Goal: Information Seeking & Learning: Learn about a topic

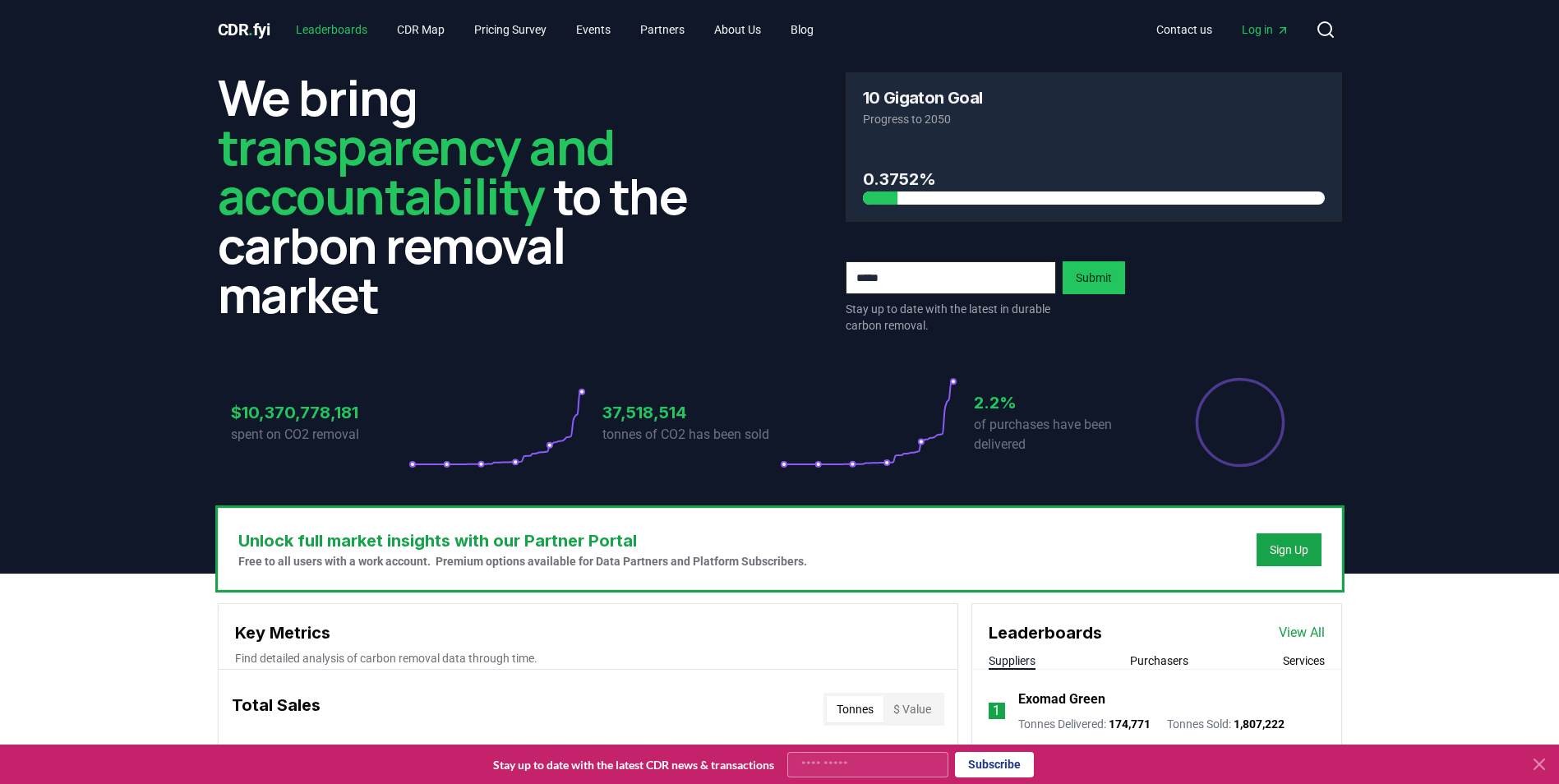
click at [324, 24] on link "Leaderboards" at bounding box center [332, 30] width 98 height 30
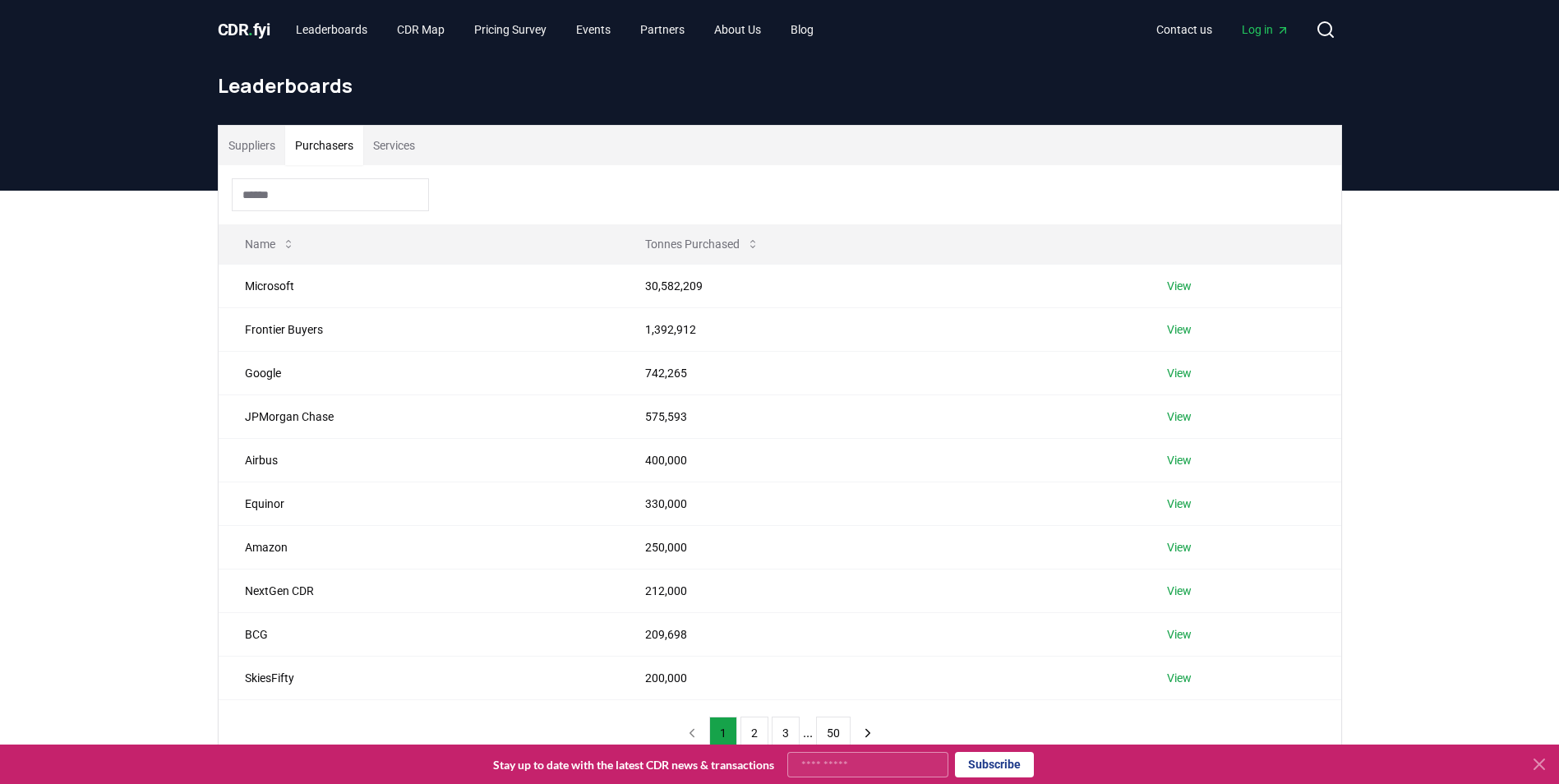
click at [332, 134] on button "Purchasers" at bounding box center [324, 145] width 78 height 39
click at [400, 158] on button "Services" at bounding box center [393, 145] width 62 height 39
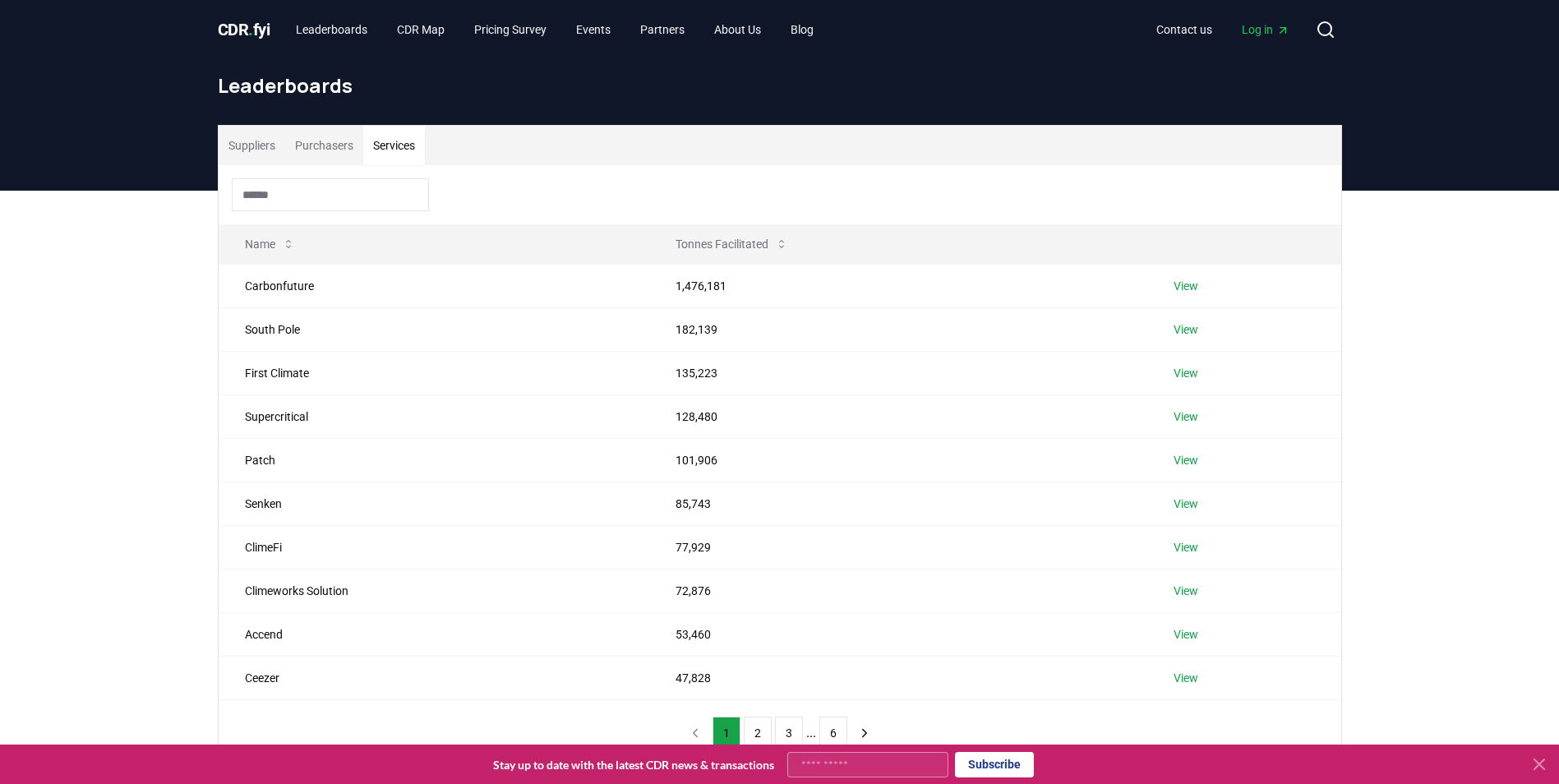
click at [337, 148] on button "Purchasers" at bounding box center [324, 145] width 78 height 39
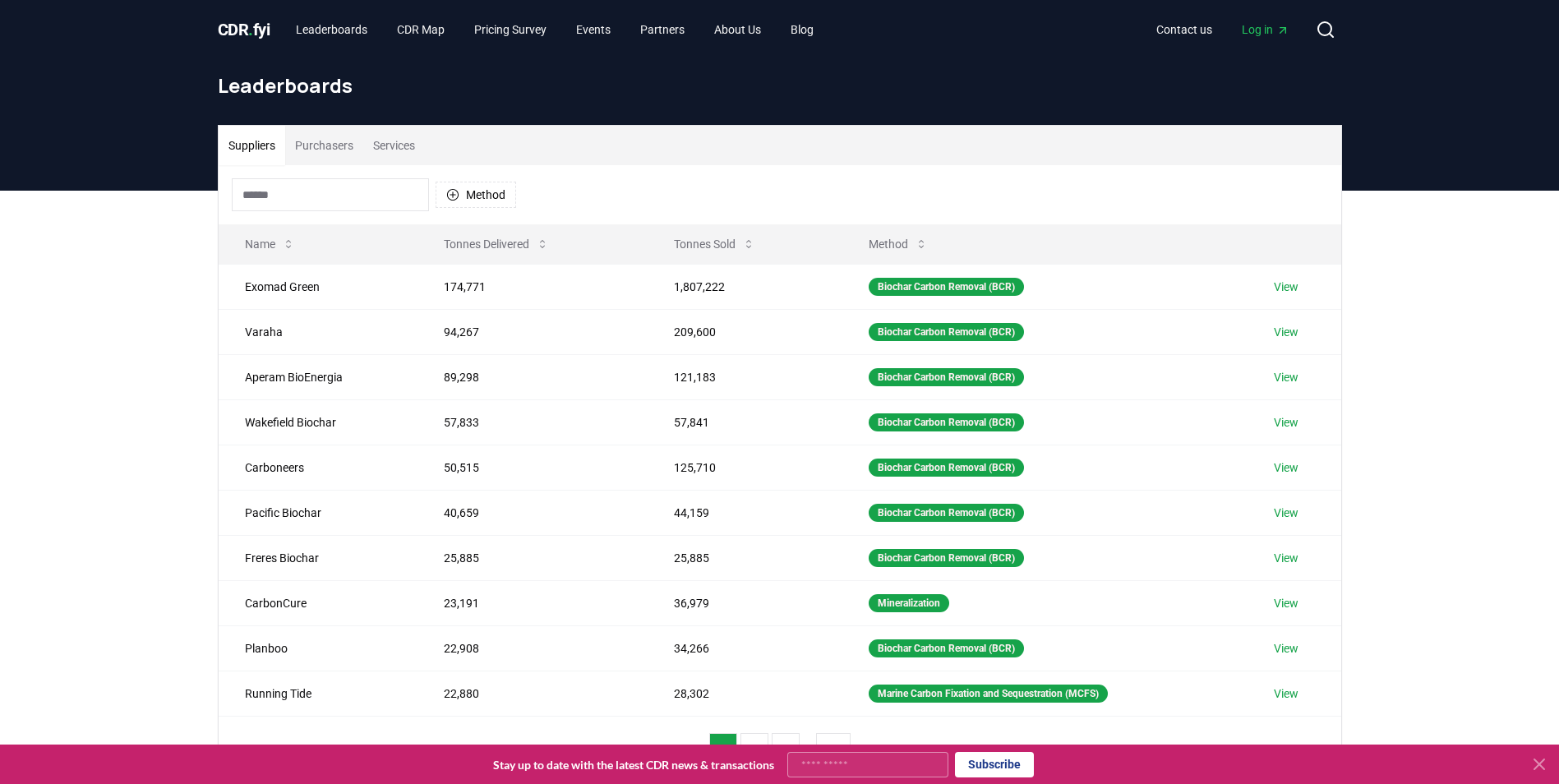
click at [219, 140] on button "Suppliers" at bounding box center [252, 145] width 66 height 39
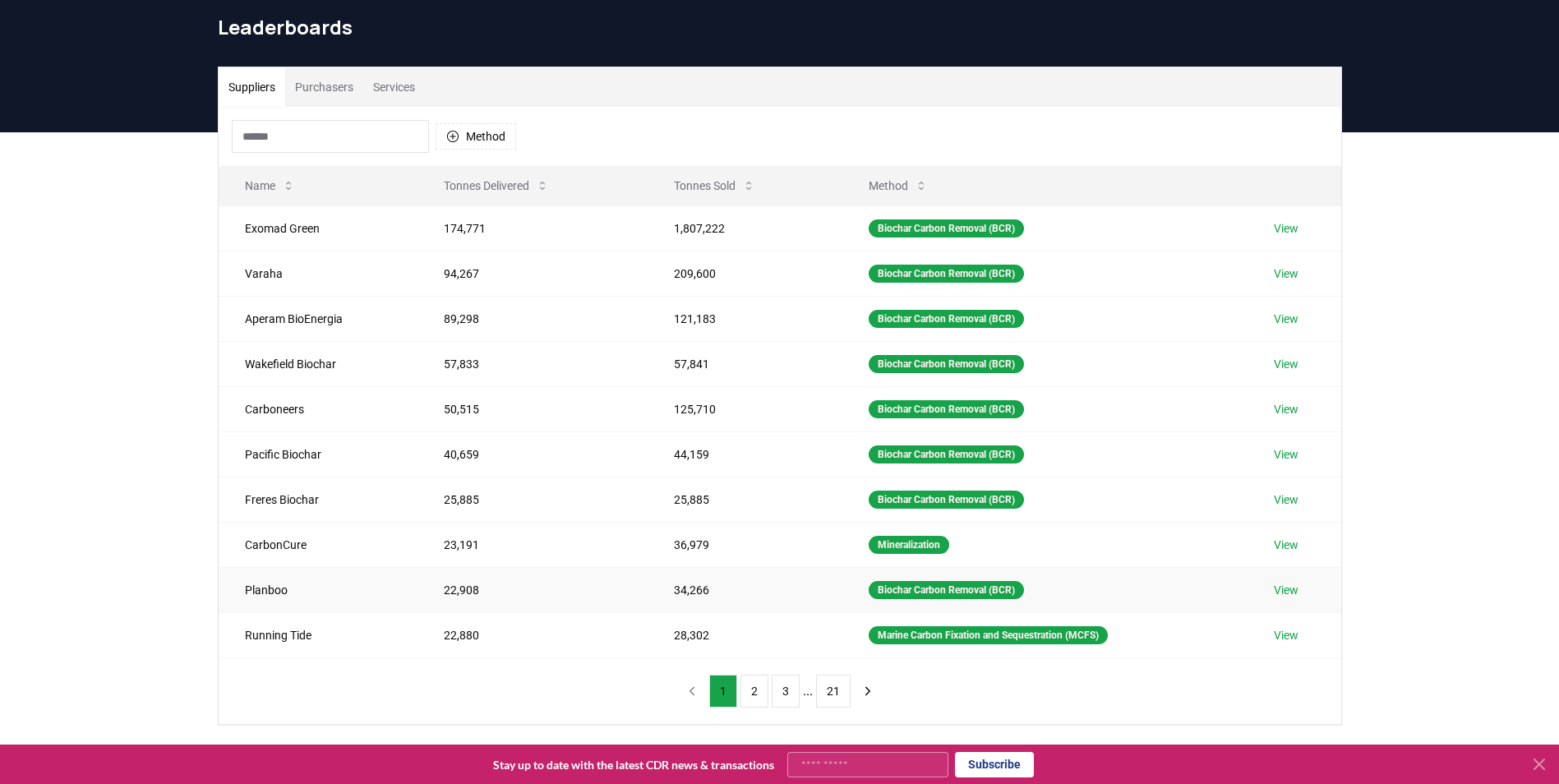
scroll to position [82, 0]
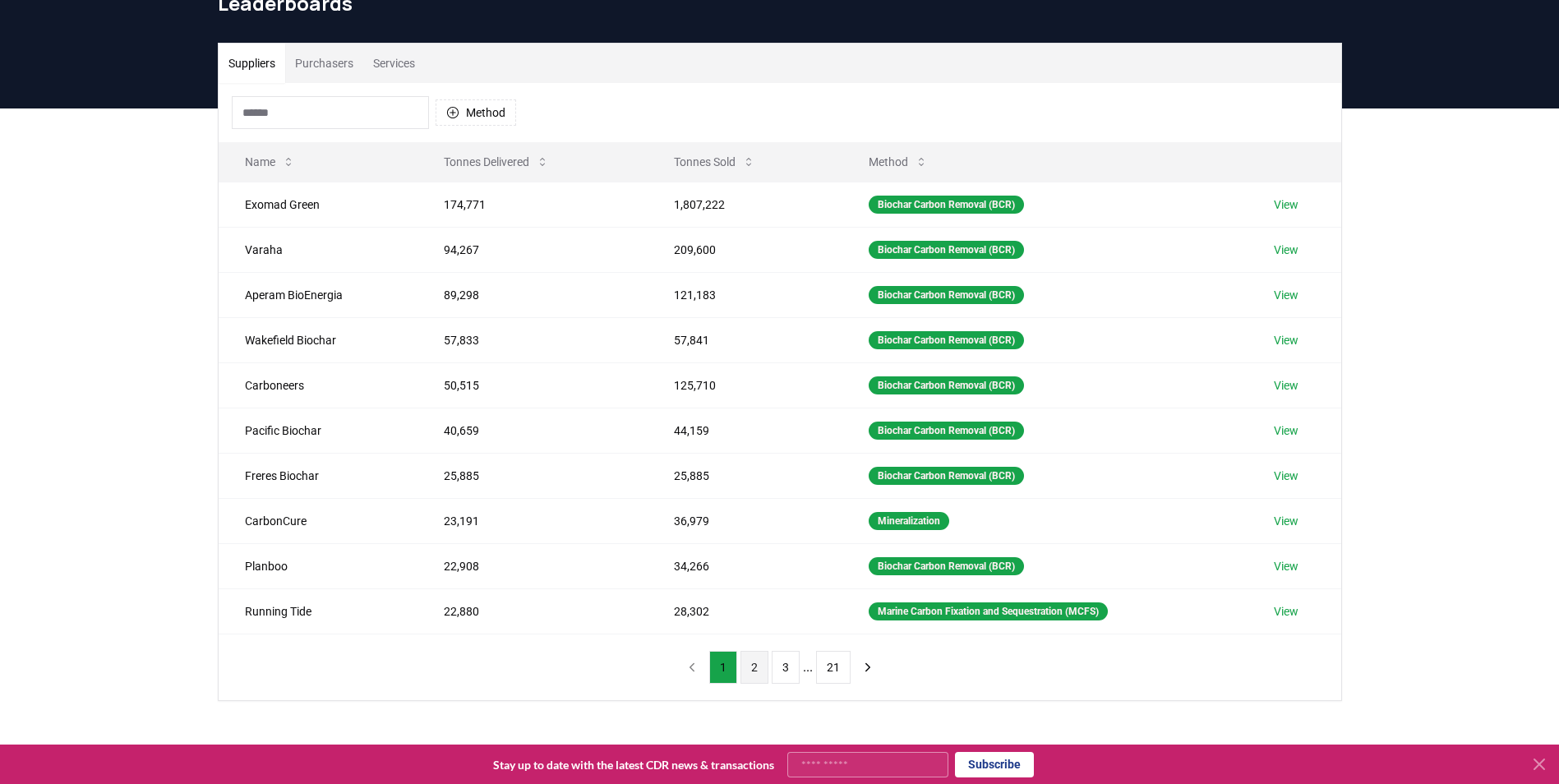
click at [756, 672] on button "2" at bounding box center [755, 667] width 28 height 33
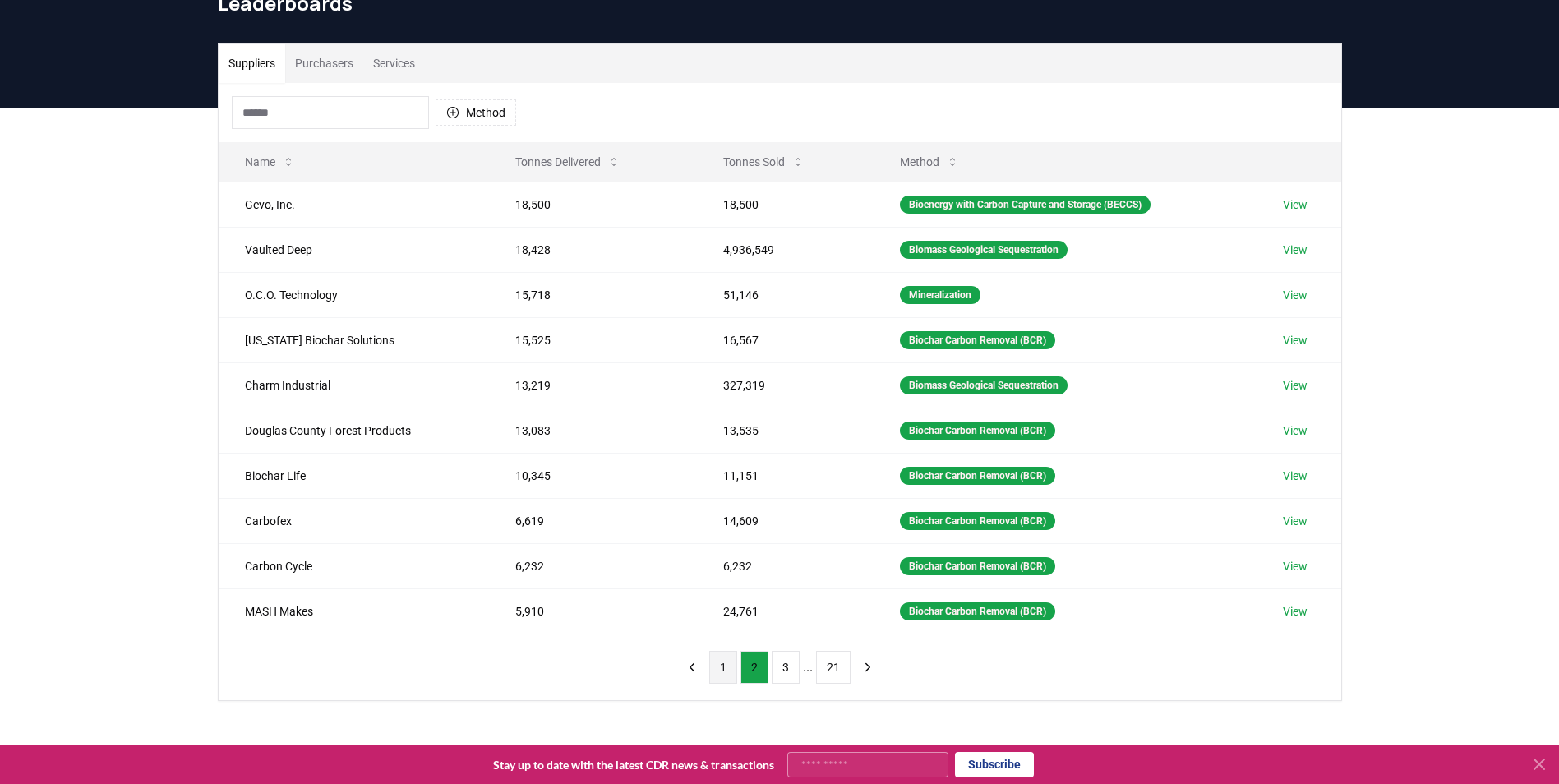
click at [722, 673] on button "1" at bounding box center [723, 667] width 28 height 33
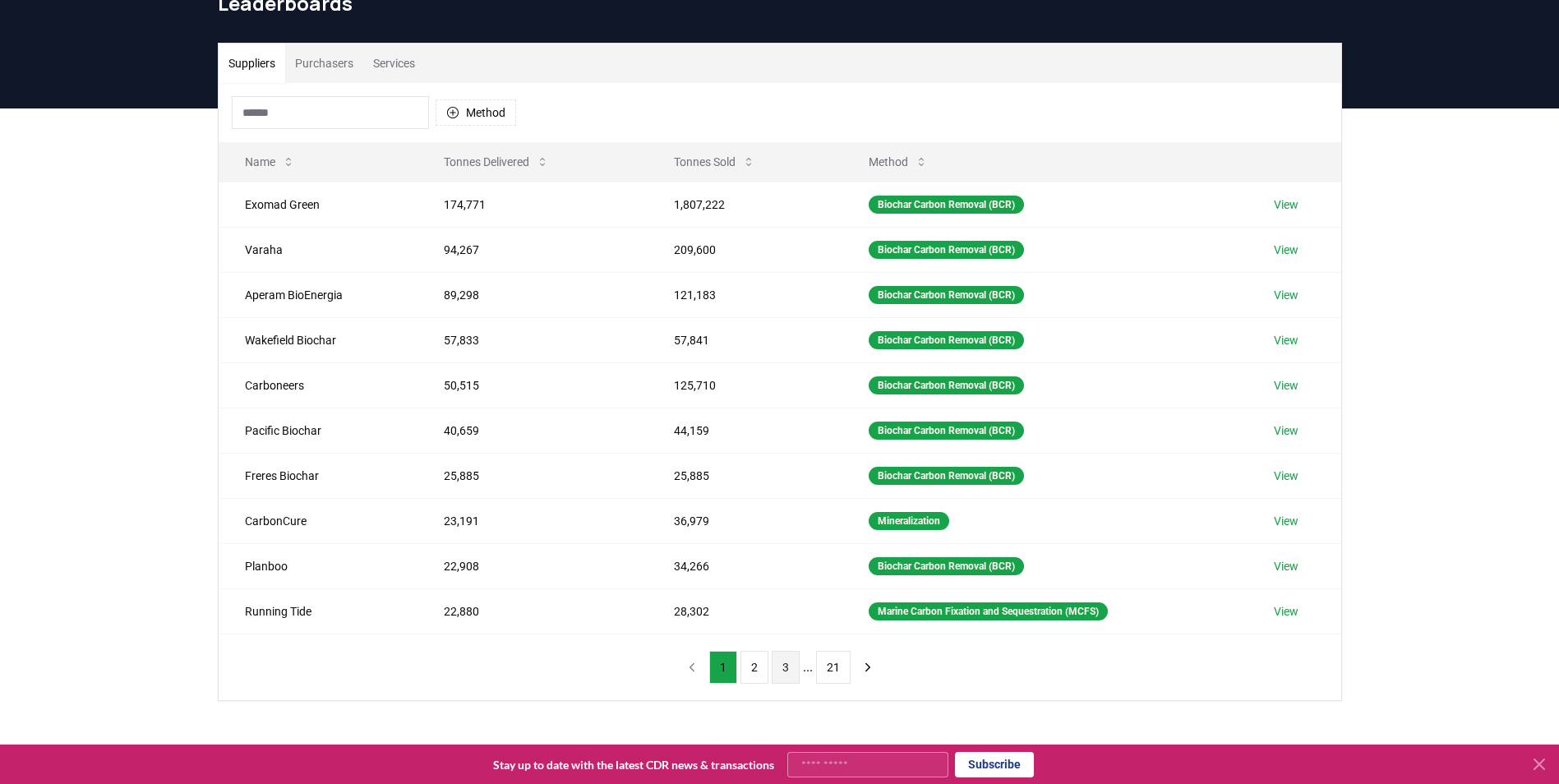
click at [780, 670] on button "3" at bounding box center [785, 667] width 28 height 33
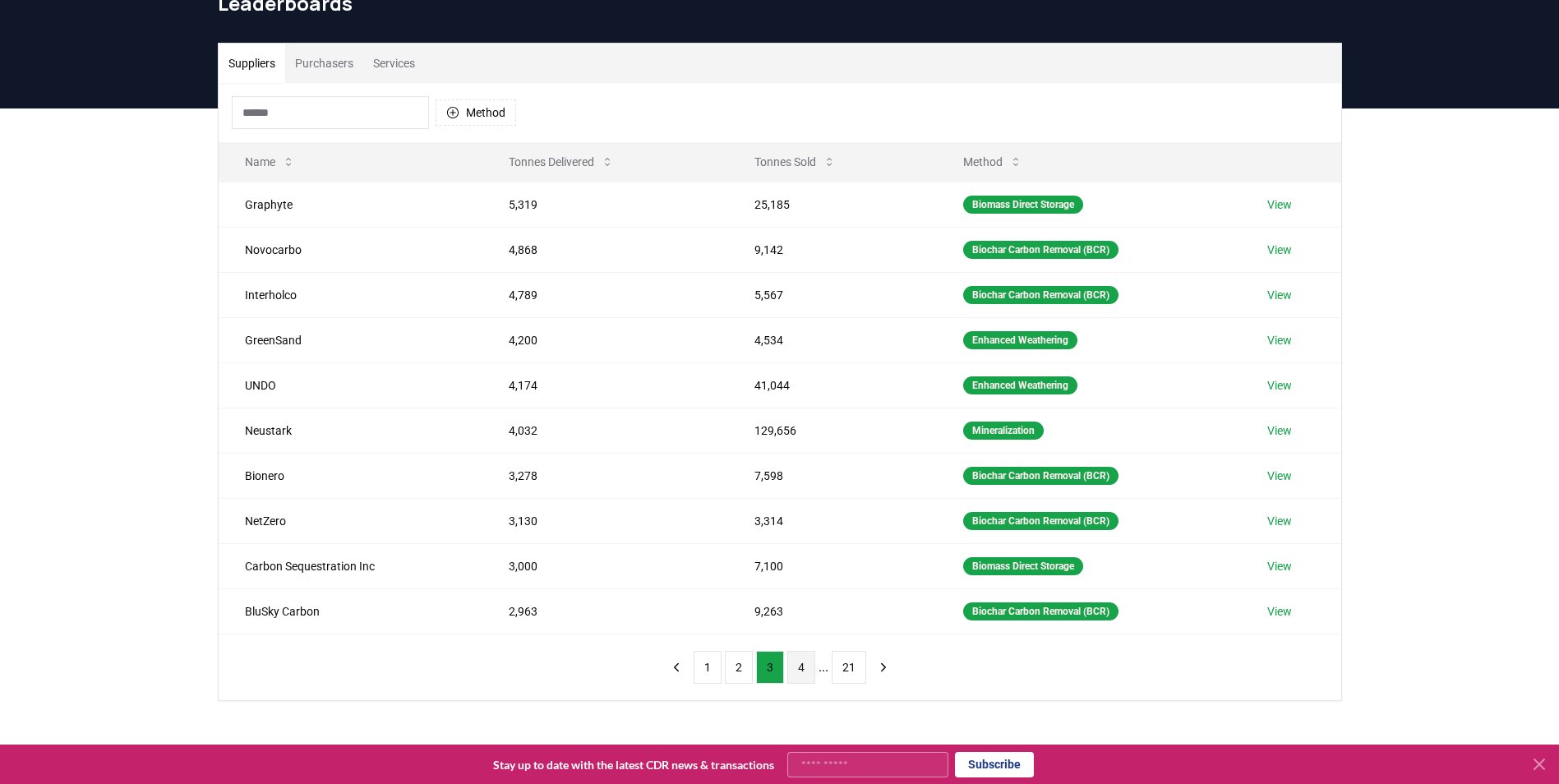
click at [807, 666] on button "4" at bounding box center [801, 667] width 28 height 33
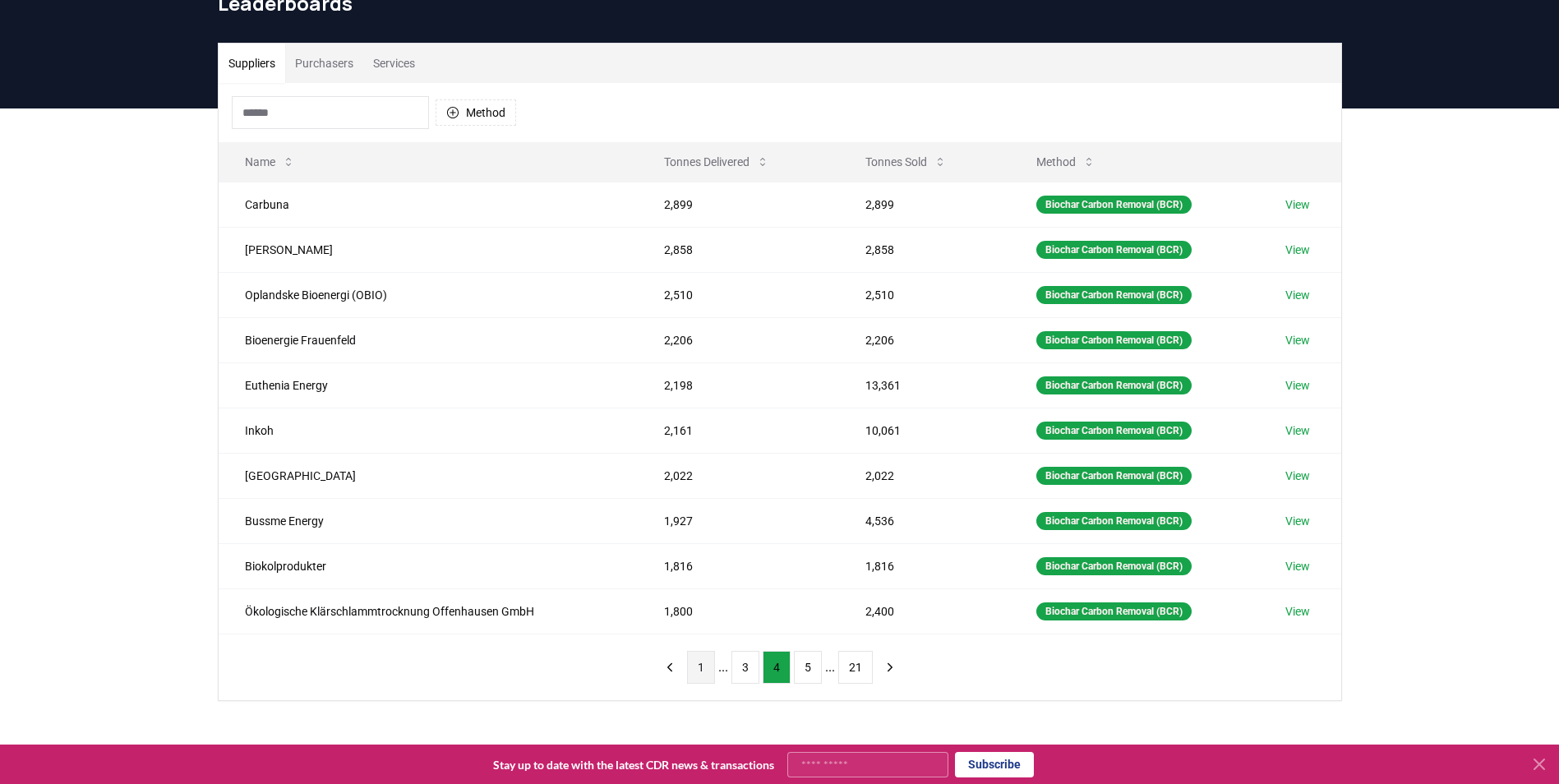
click at [701, 666] on button "1" at bounding box center [701, 667] width 28 height 33
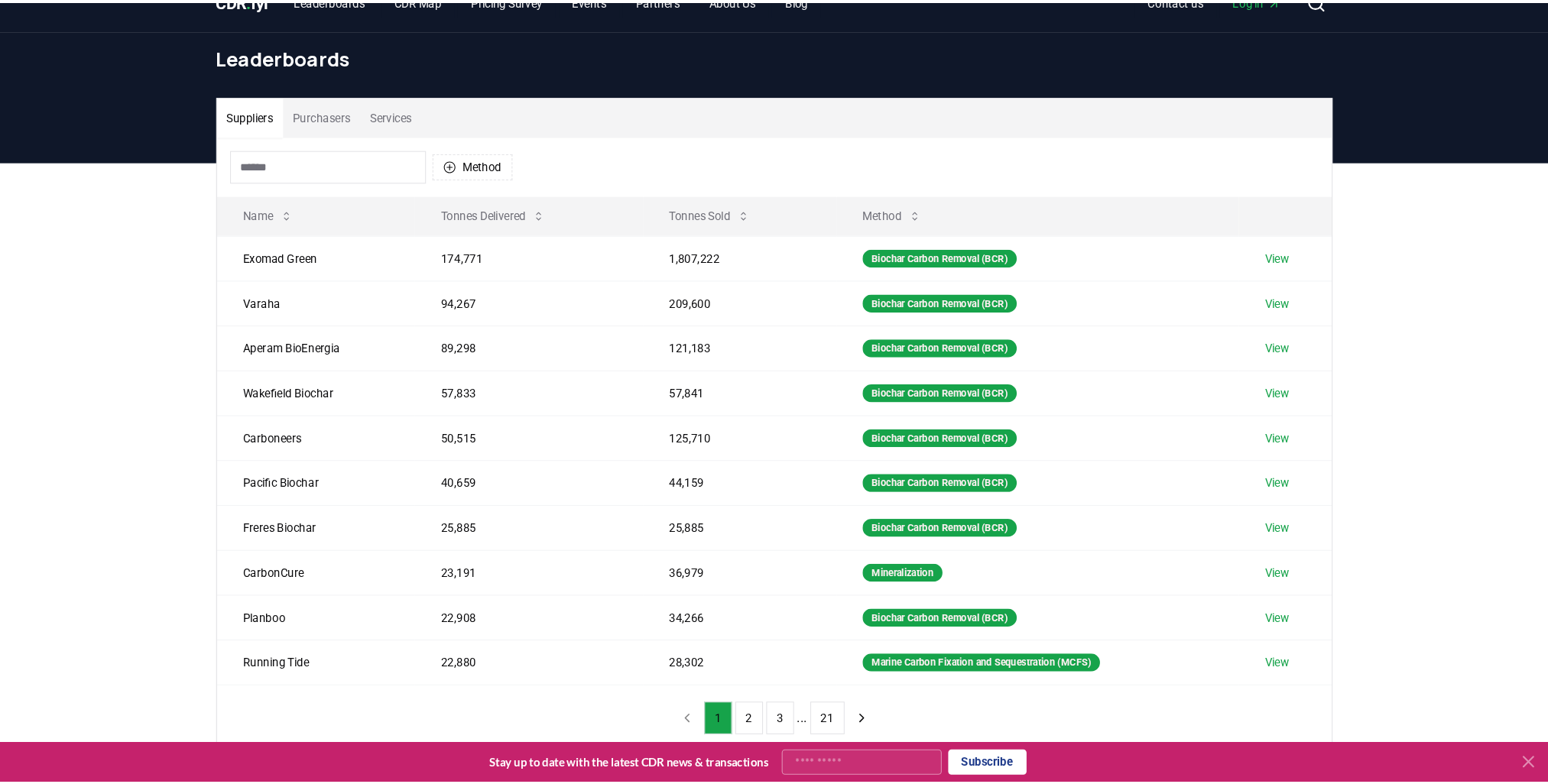
scroll to position [0, 0]
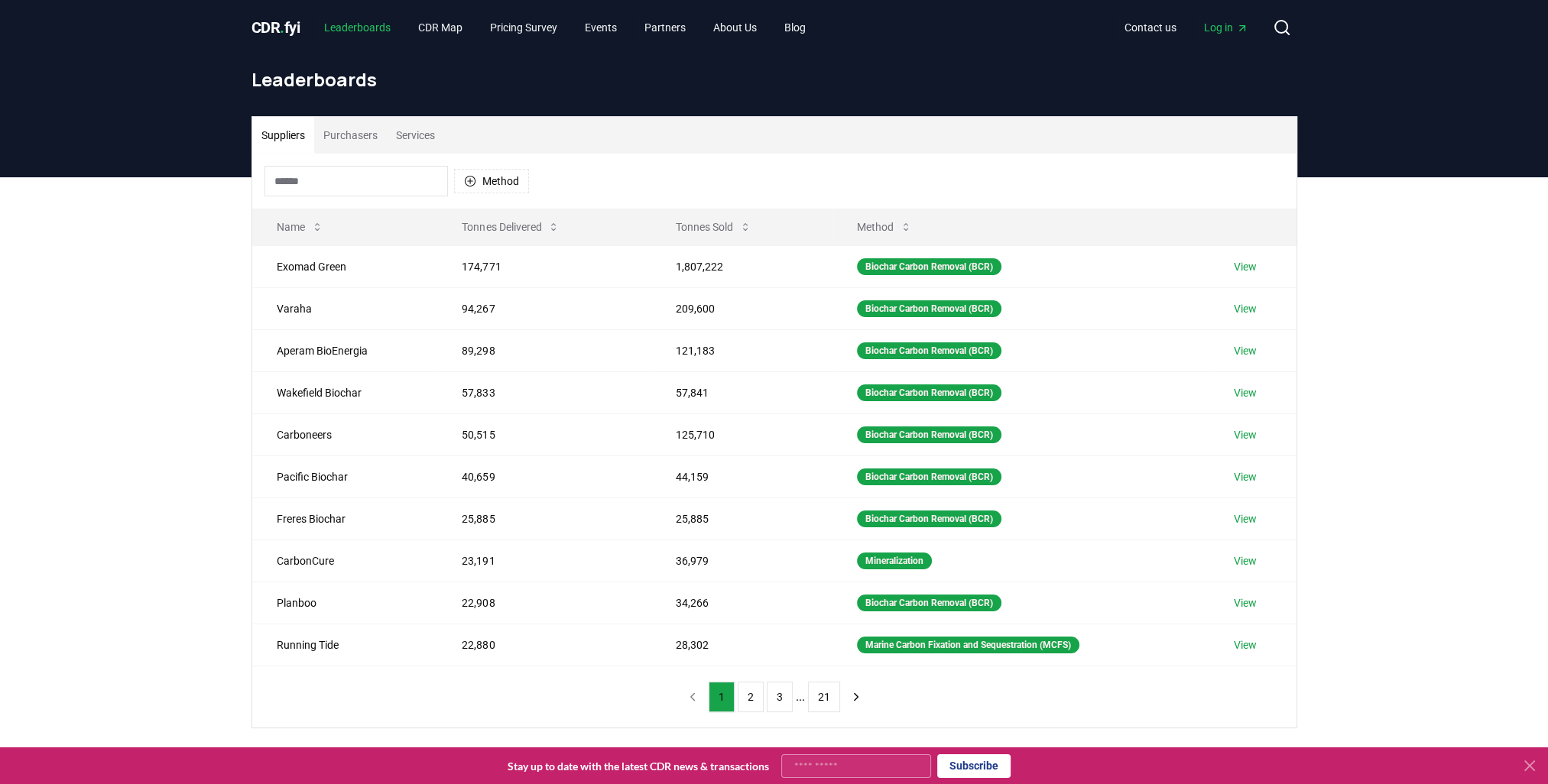
drag, startPoint x: 361, startPoint y: 32, endPoint x: 365, endPoint y: 50, distance: 18.4
click at [361, 32] on link "Leaderboards" at bounding box center [357, 28] width 91 height 28
click at [358, 135] on button "Purchasers" at bounding box center [350, 135] width 72 height 37
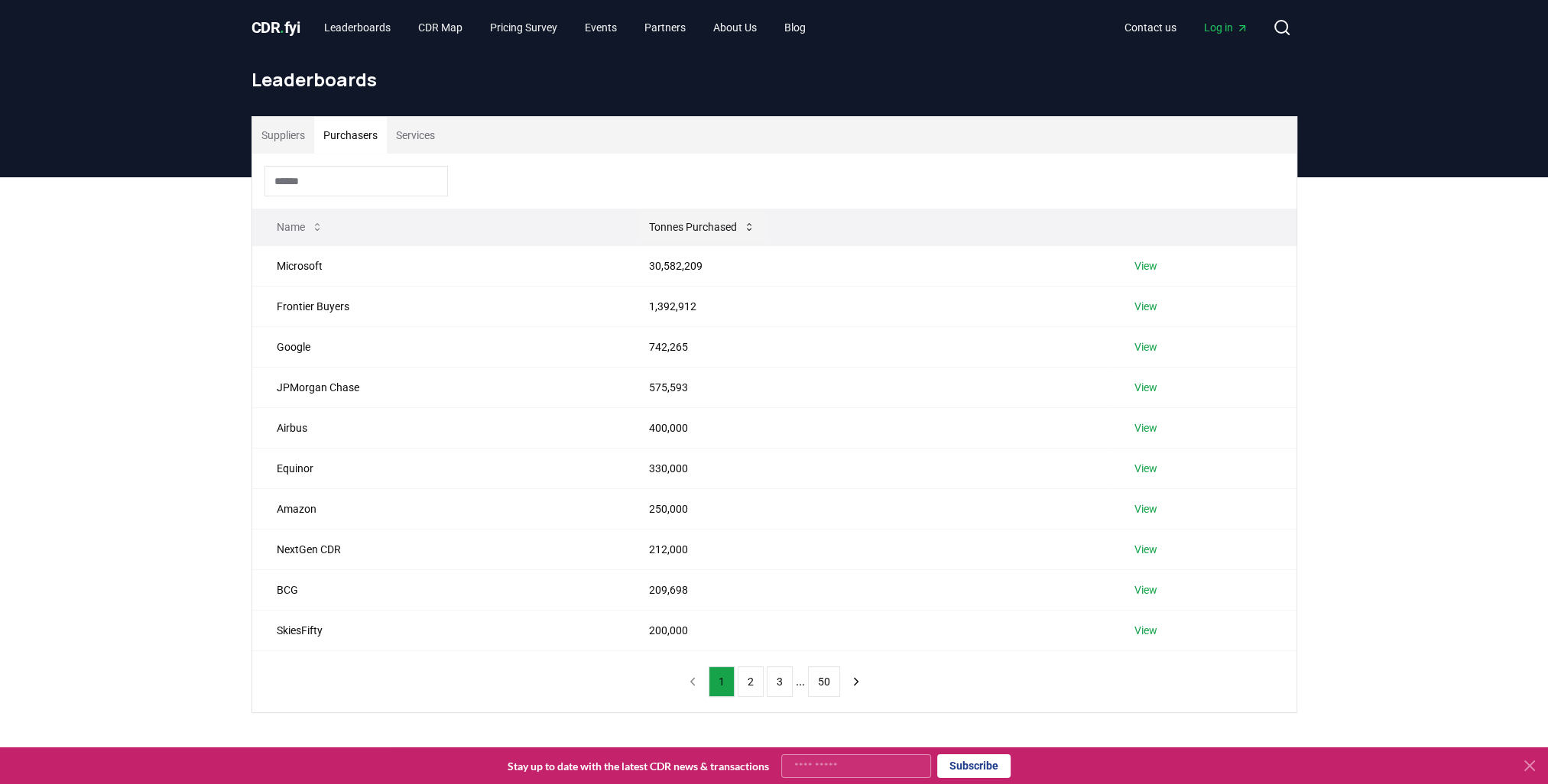
click at [730, 229] on button "Tonnes Purchased" at bounding box center [702, 227] width 131 height 31
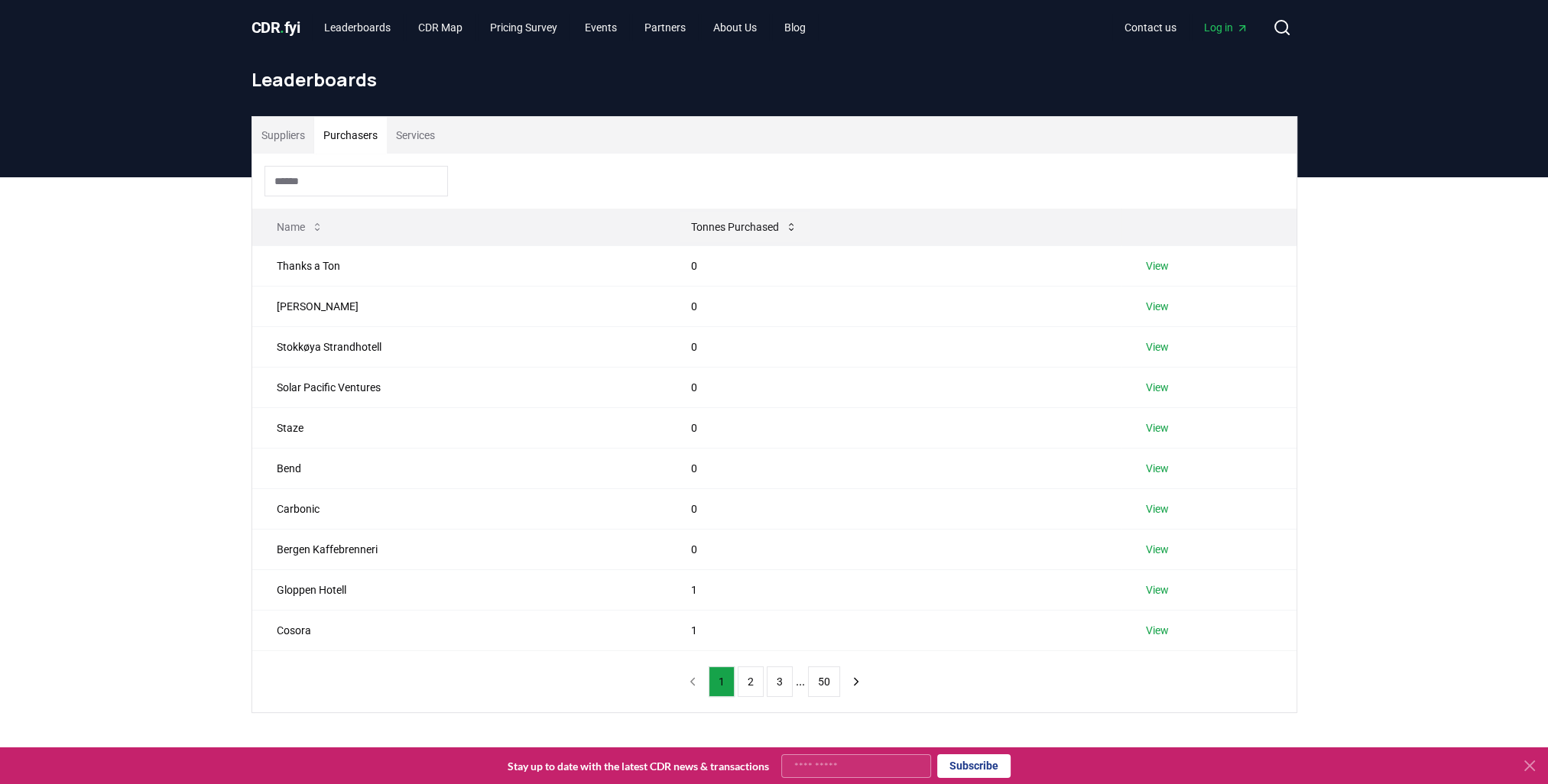
click at [730, 229] on button "Tonnes Purchased" at bounding box center [744, 227] width 131 height 31
click at [428, 135] on button "Services" at bounding box center [416, 135] width 58 height 37
click at [1162, 265] on link "View" at bounding box center [1152, 265] width 23 height 15
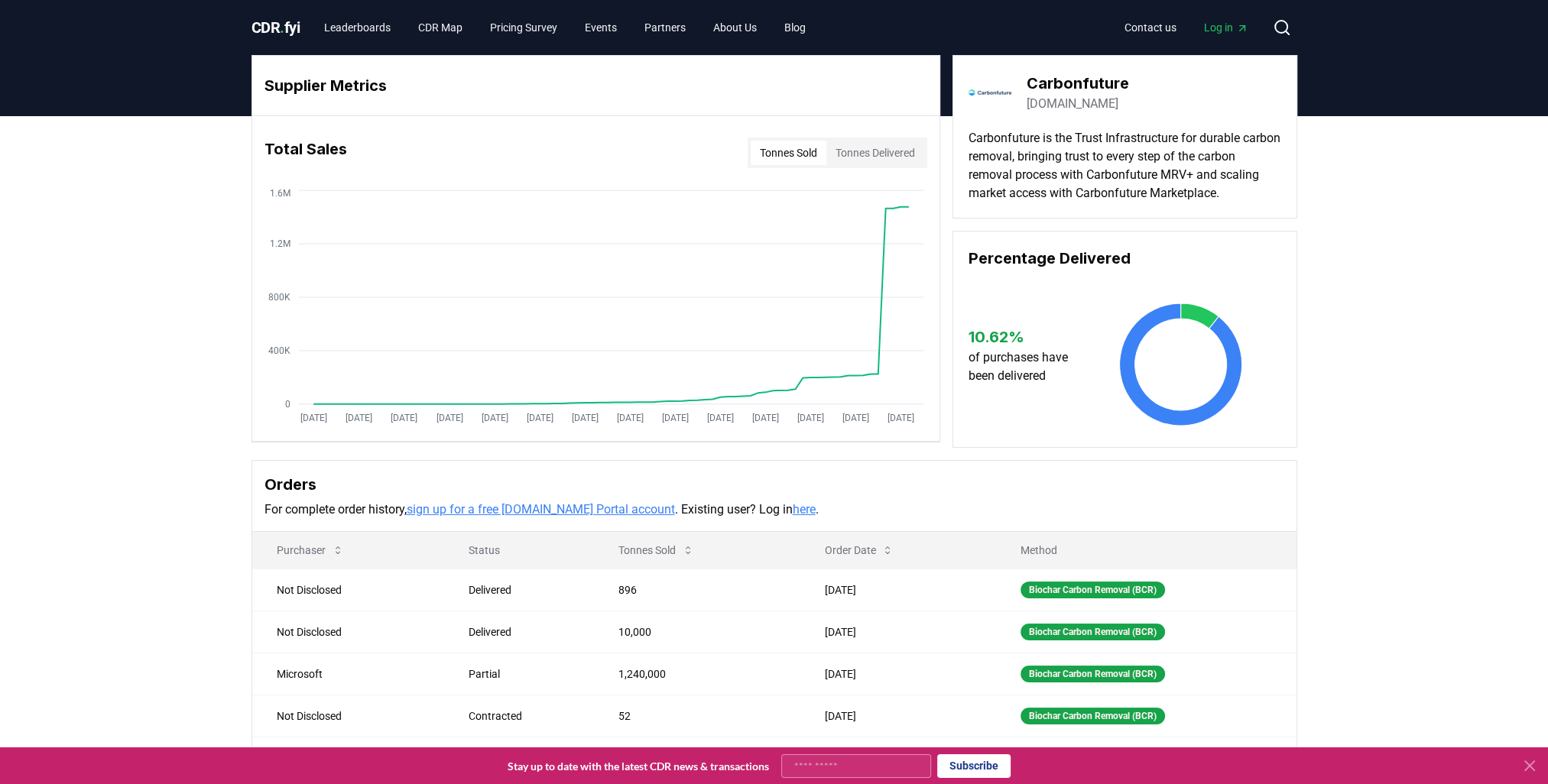
click at [1037, 105] on link "[DOMAIN_NAME]" at bounding box center [1072, 104] width 92 height 19
click at [350, 32] on link "Leaderboards" at bounding box center [357, 28] width 91 height 28
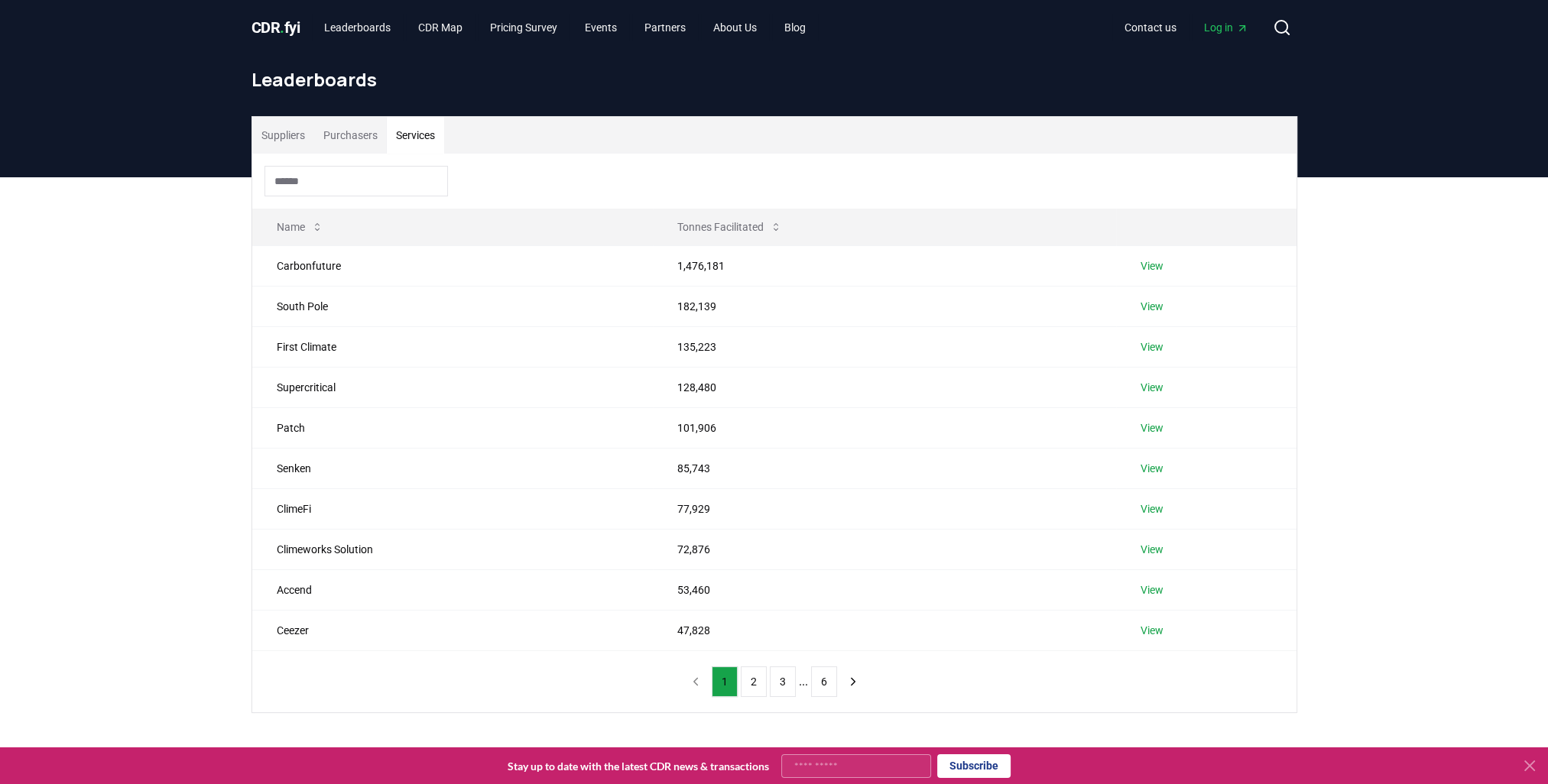
click at [403, 140] on button "Services" at bounding box center [416, 135] width 58 height 37
click at [756, 683] on button "2" at bounding box center [754, 682] width 26 height 31
click at [780, 687] on button "3" at bounding box center [783, 682] width 26 height 31
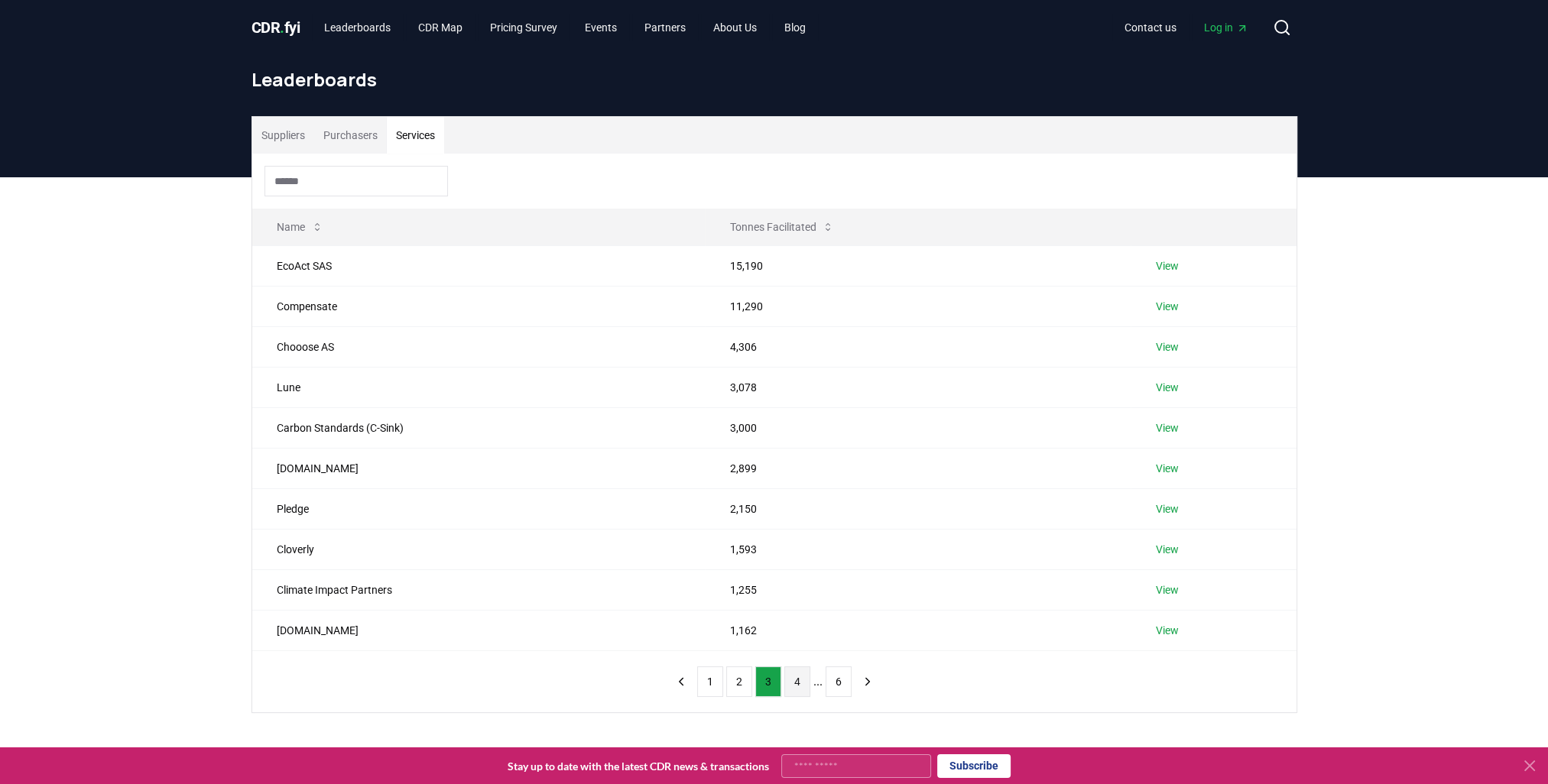
click at [795, 683] on button "4" at bounding box center [797, 682] width 26 height 31
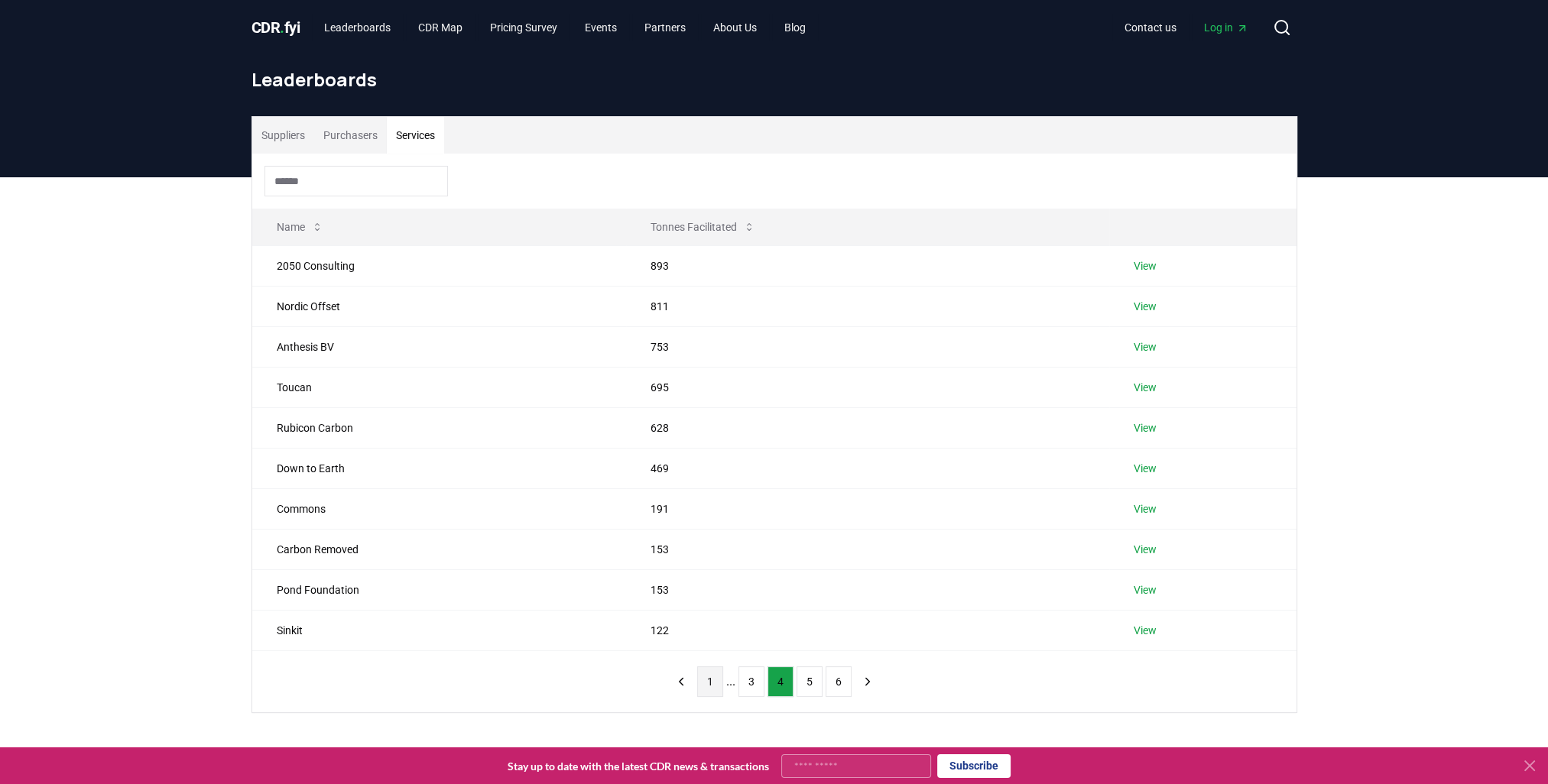
click at [717, 682] on button "1" at bounding box center [710, 682] width 26 height 31
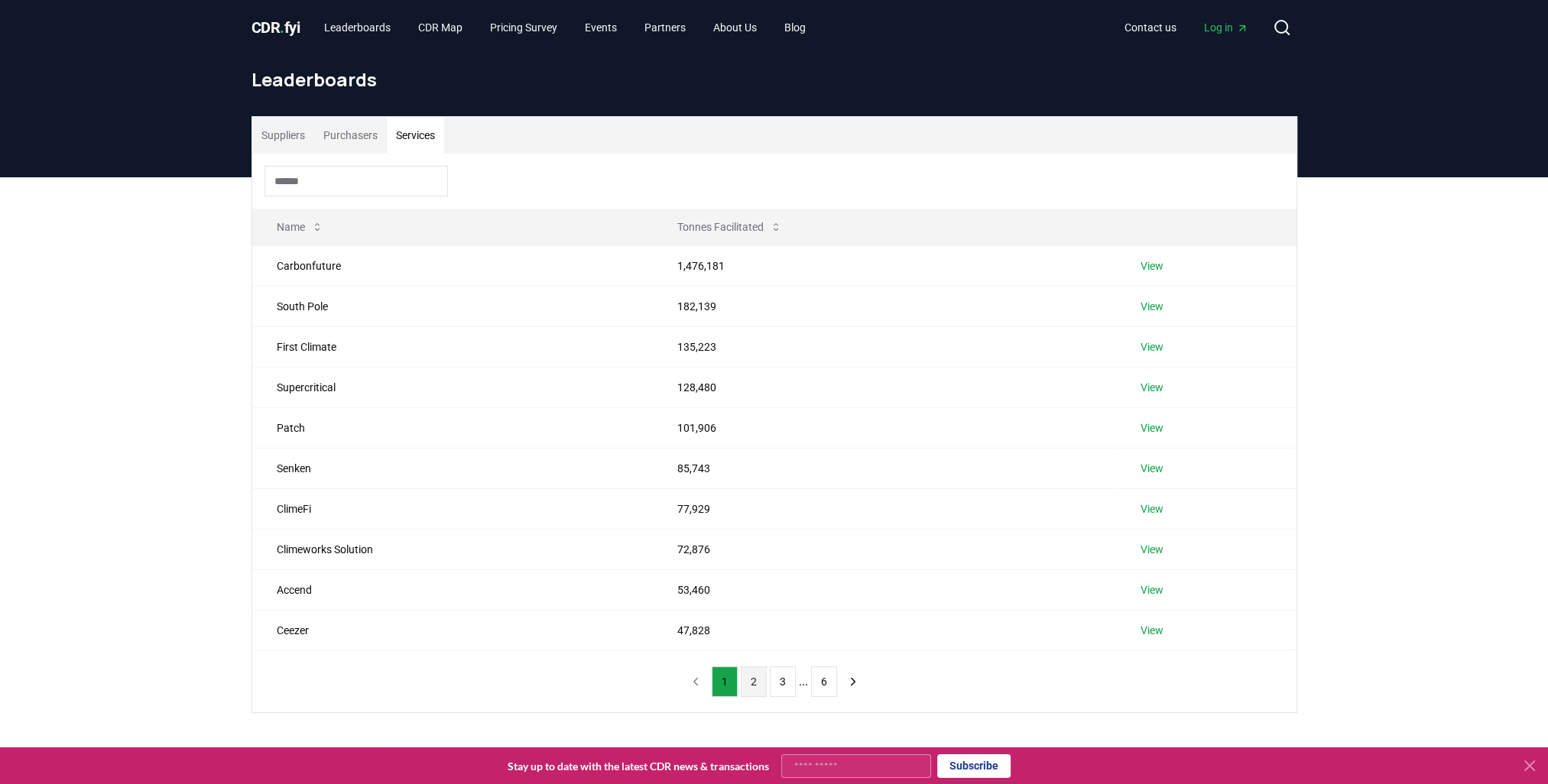
click at [752, 682] on button "2" at bounding box center [754, 682] width 26 height 31
click at [787, 678] on button "3" at bounding box center [783, 682] width 26 height 31
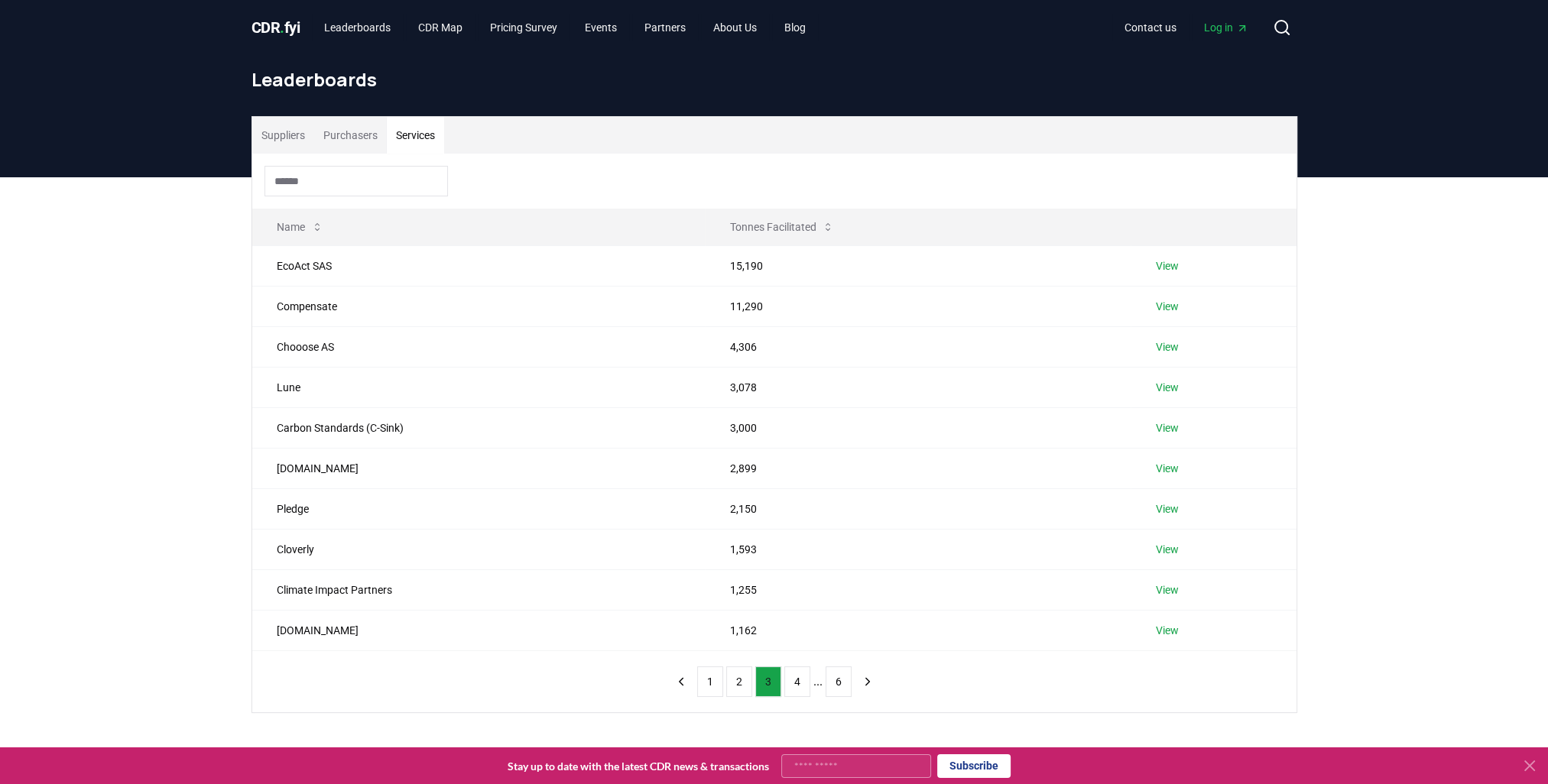
click at [757, 678] on button "3" at bounding box center [769, 682] width 26 height 31
click at [1284, 19] on icon at bounding box center [1282, 28] width 19 height 19
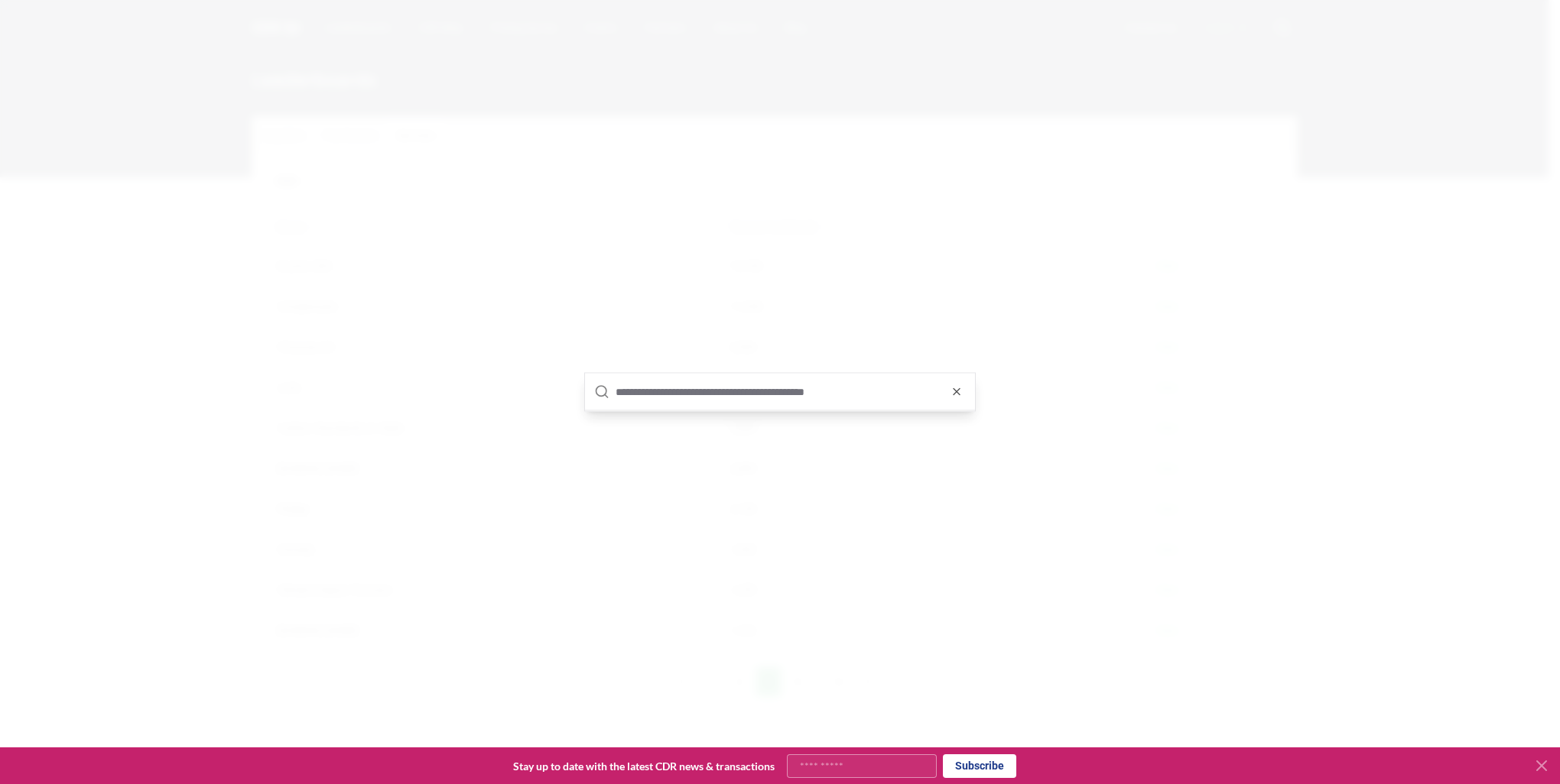
click at [713, 382] on input "text" at bounding box center [790, 392] width 350 height 37
type input "********"
click at [1019, 295] on div at bounding box center [780, 392] width 1560 height 784
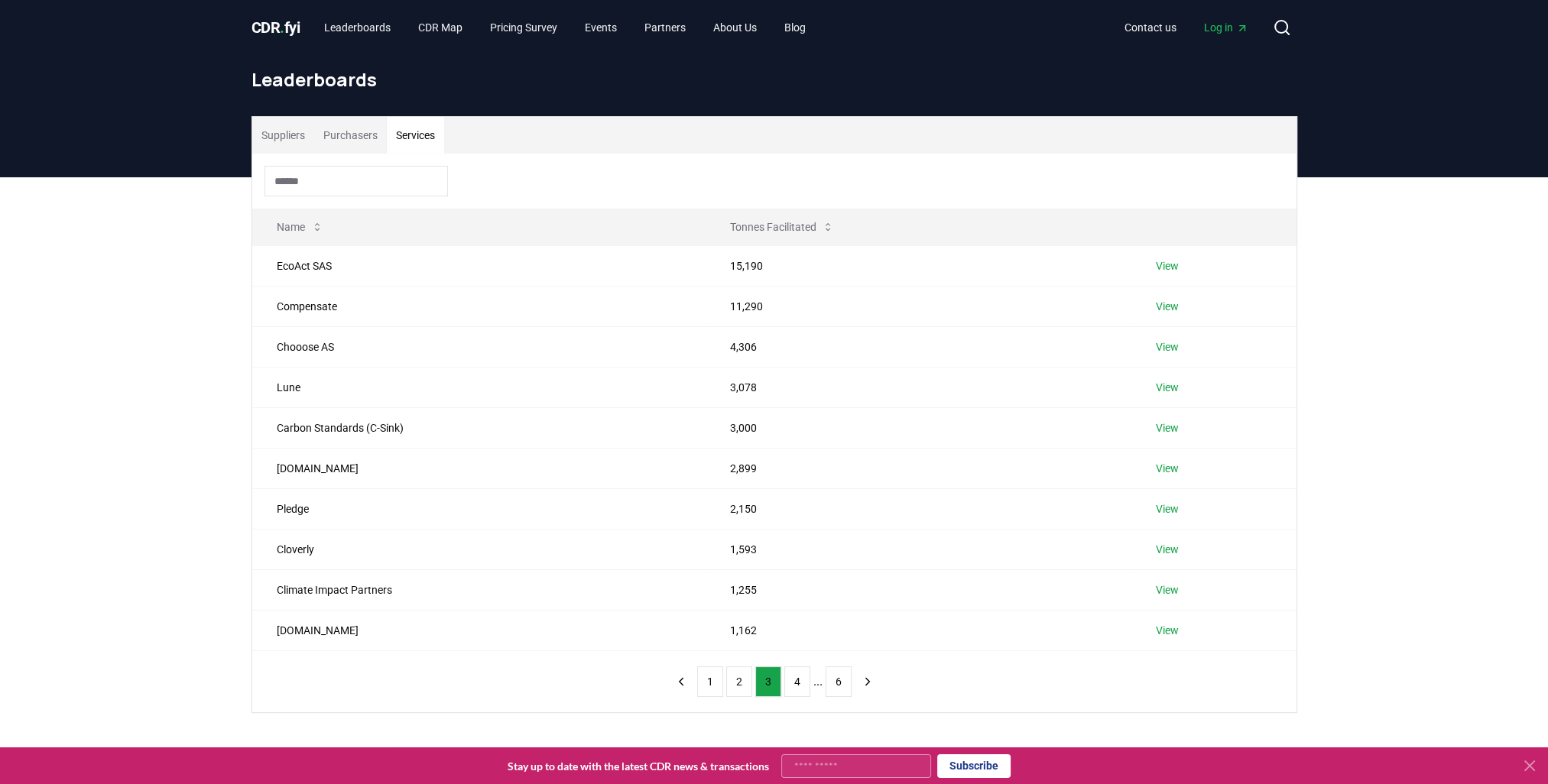
drag, startPoint x: 280, startPoint y: 26, endPoint x: 282, endPoint y: 40, distance: 14.1
click at [280, 26] on span "CDR . fyi" at bounding box center [276, 28] width 49 height 19
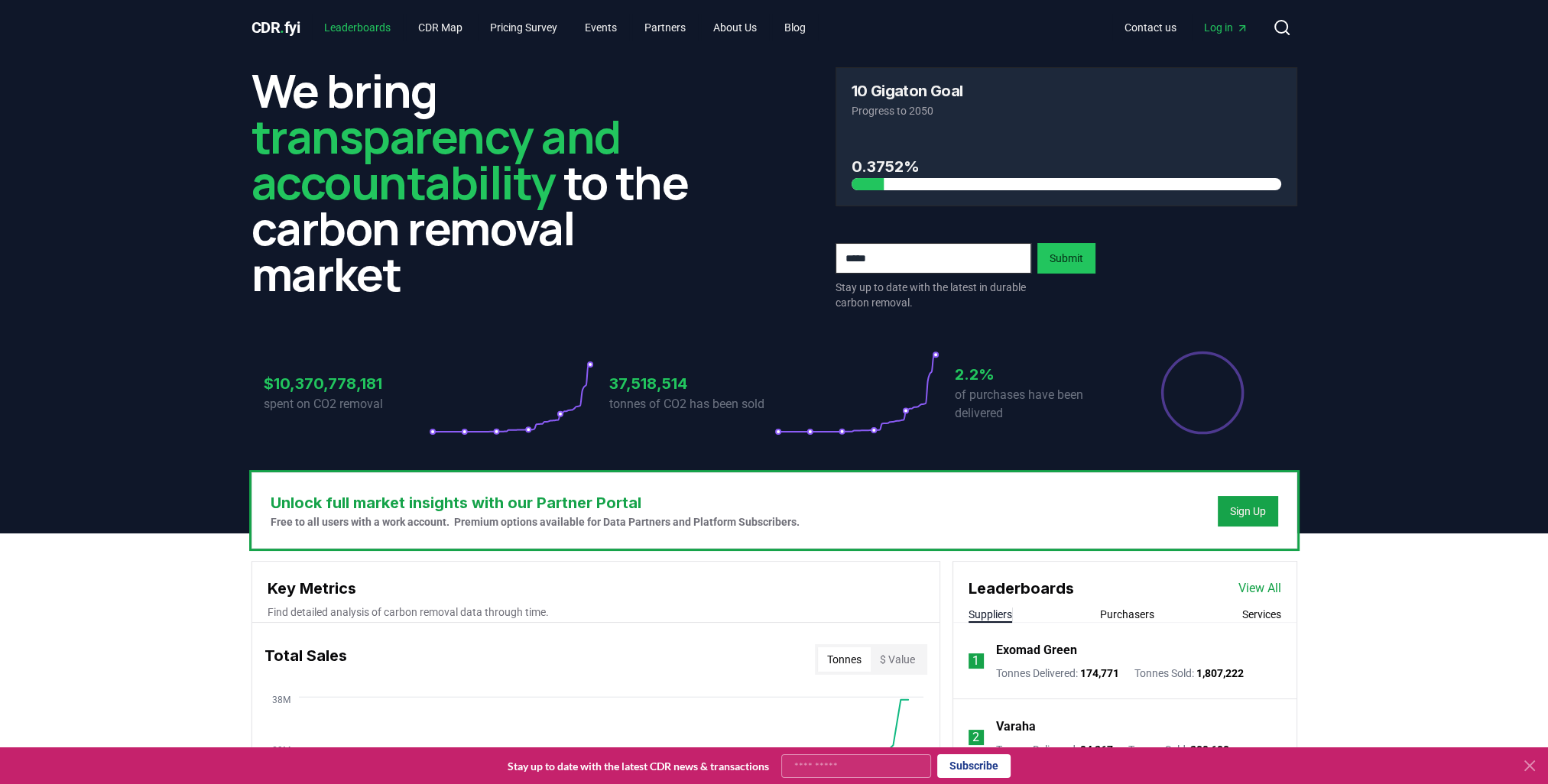
click at [362, 31] on link "Leaderboards" at bounding box center [357, 28] width 91 height 28
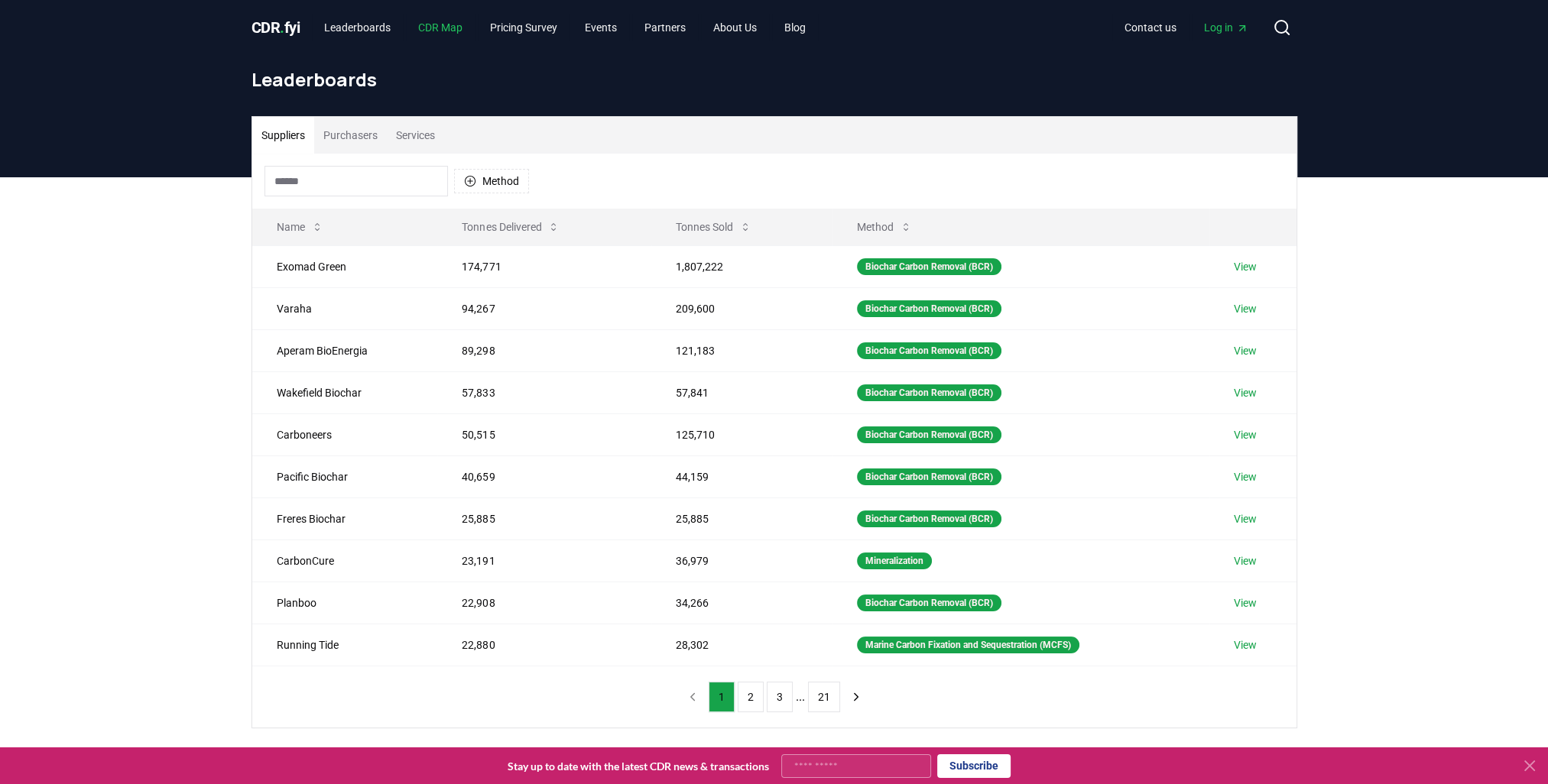
click at [445, 29] on link "CDR Map" at bounding box center [440, 28] width 69 height 28
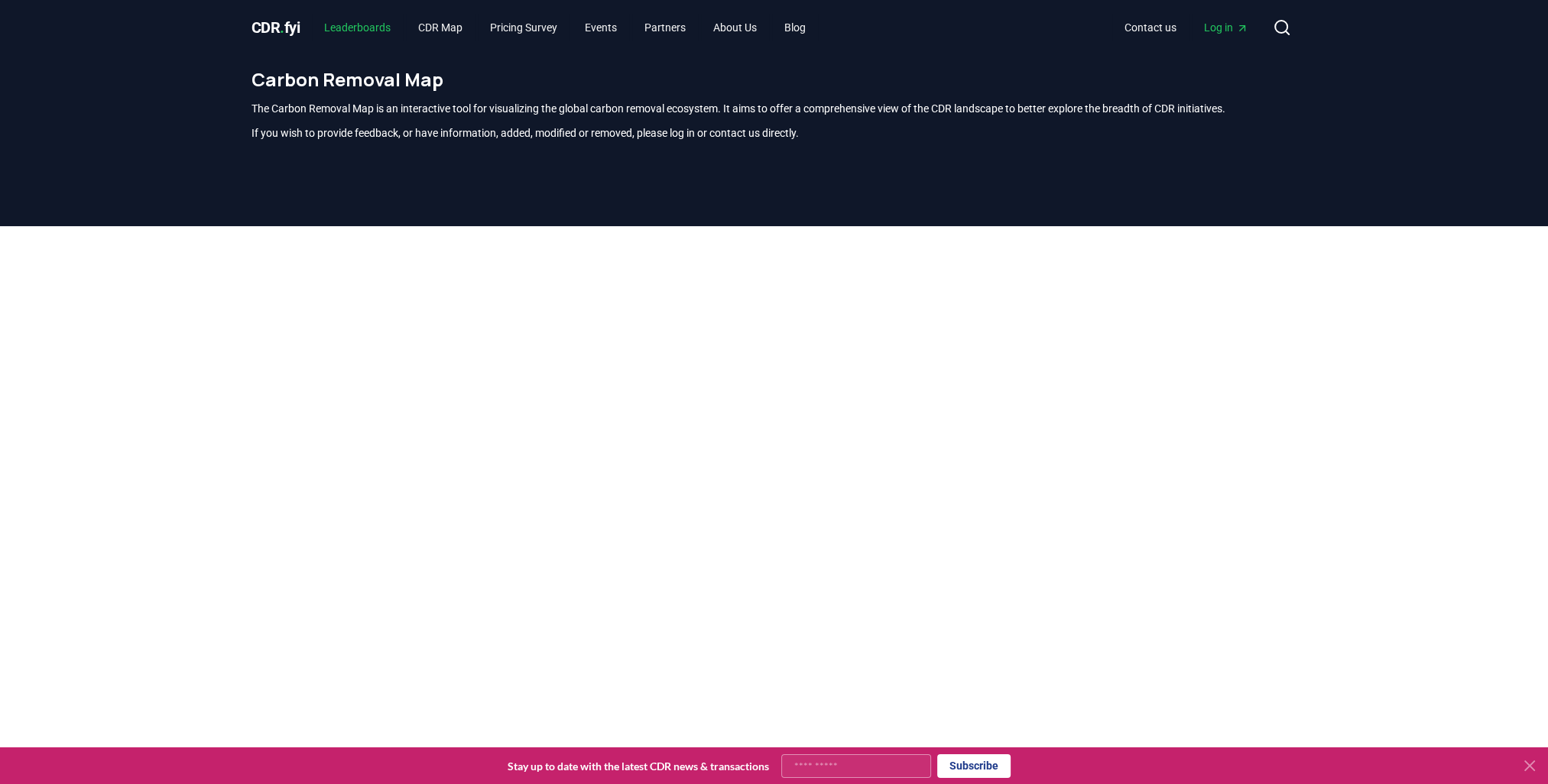
click at [365, 20] on link "Leaderboards" at bounding box center [357, 28] width 91 height 28
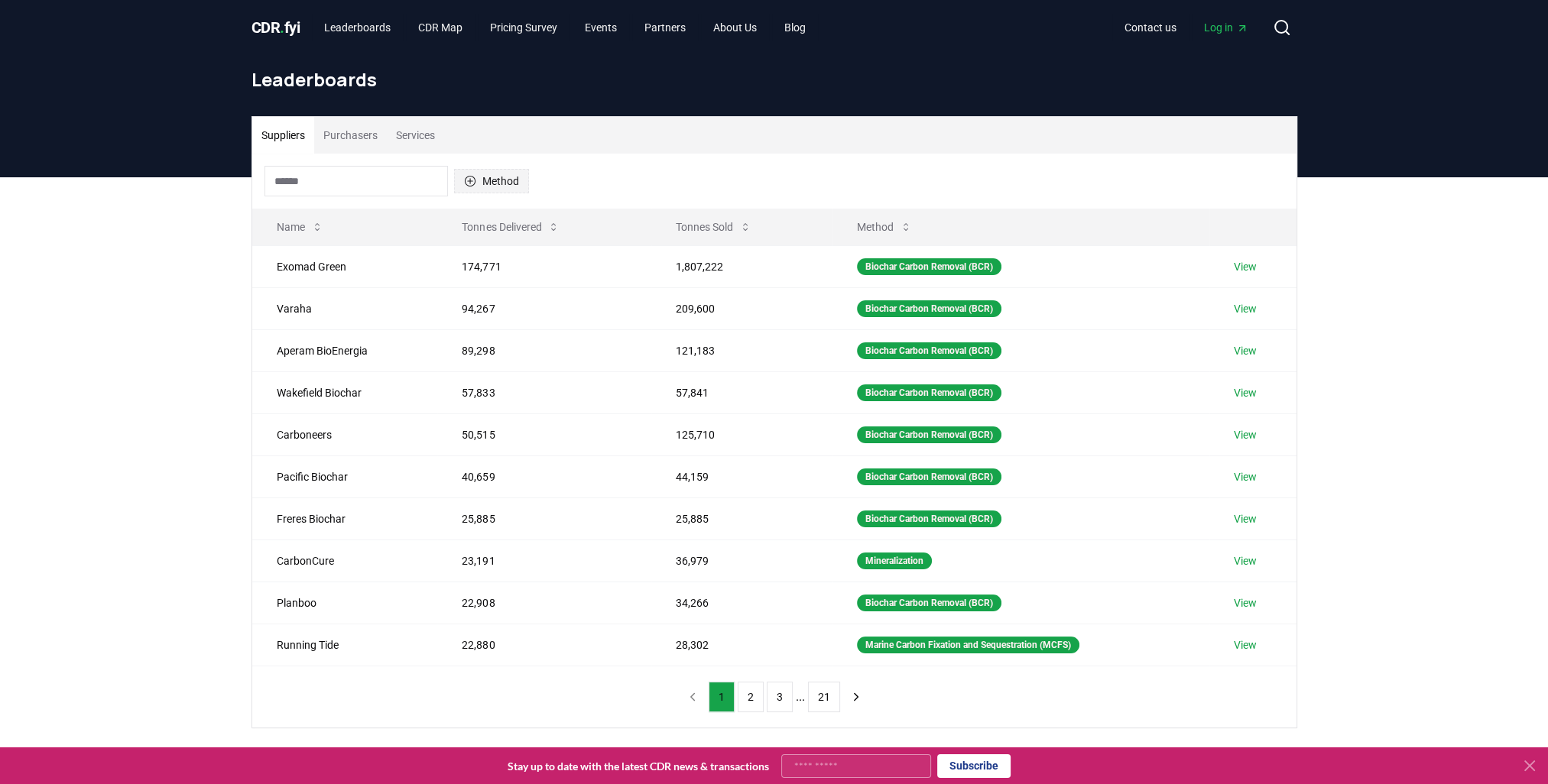
click at [469, 178] on icon "button" at bounding box center [470, 181] width 12 height 12
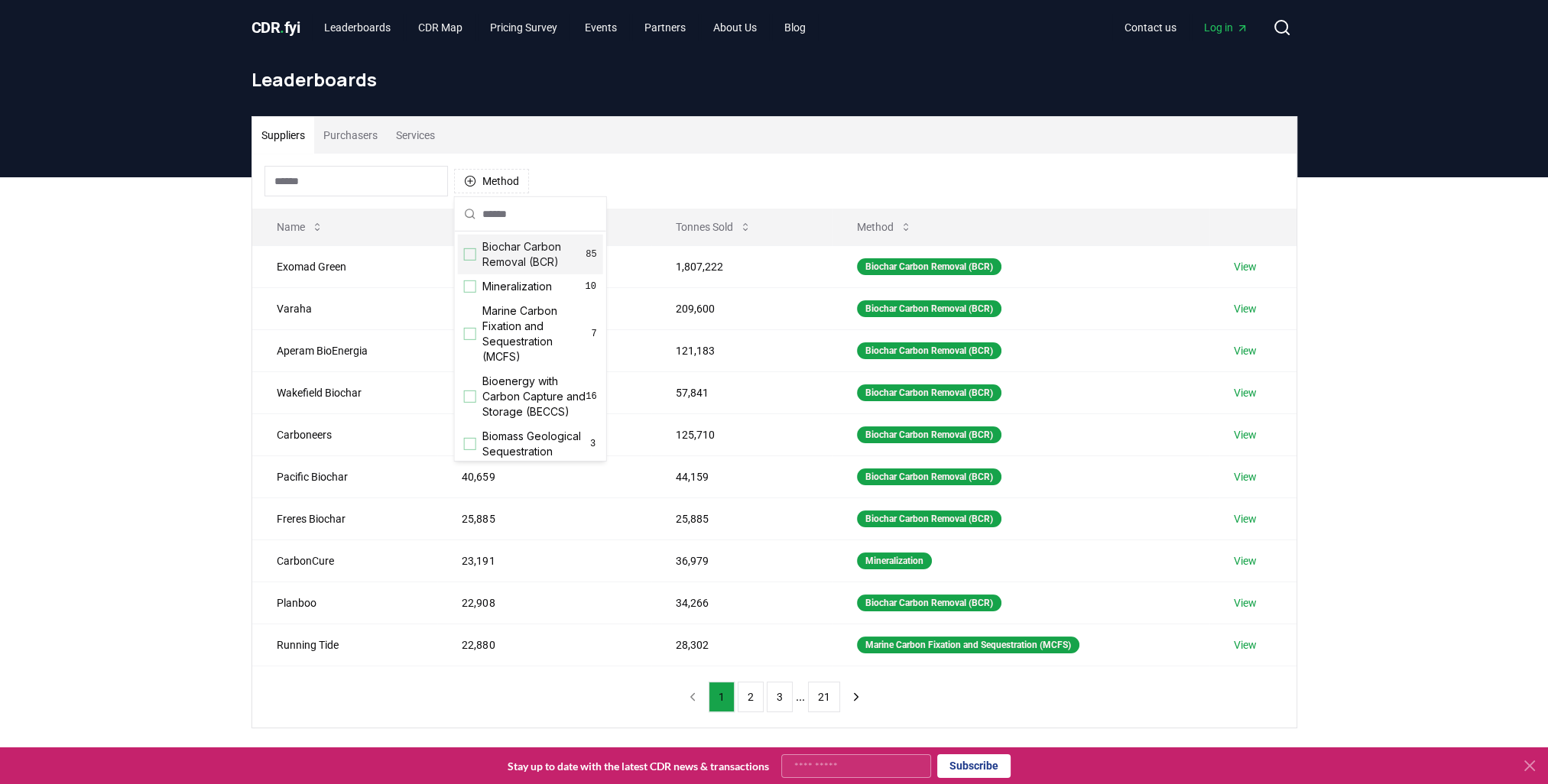
click at [587, 118] on div "Suppliers Purchasers Services" at bounding box center [774, 135] width 1045 height 37
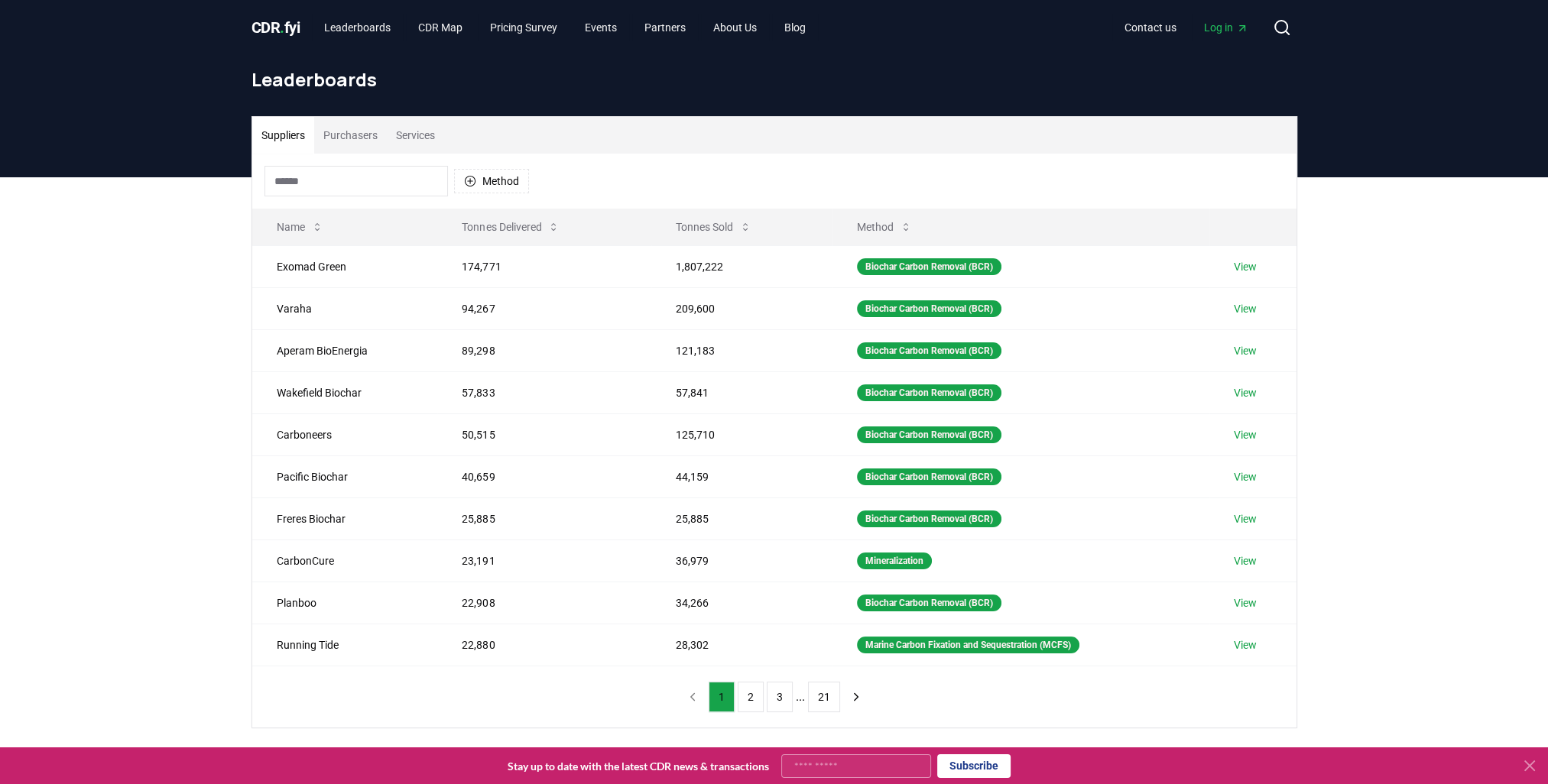
click at [402, 136] on button "Services" at bounding box center [416, 135] width 58 height 37
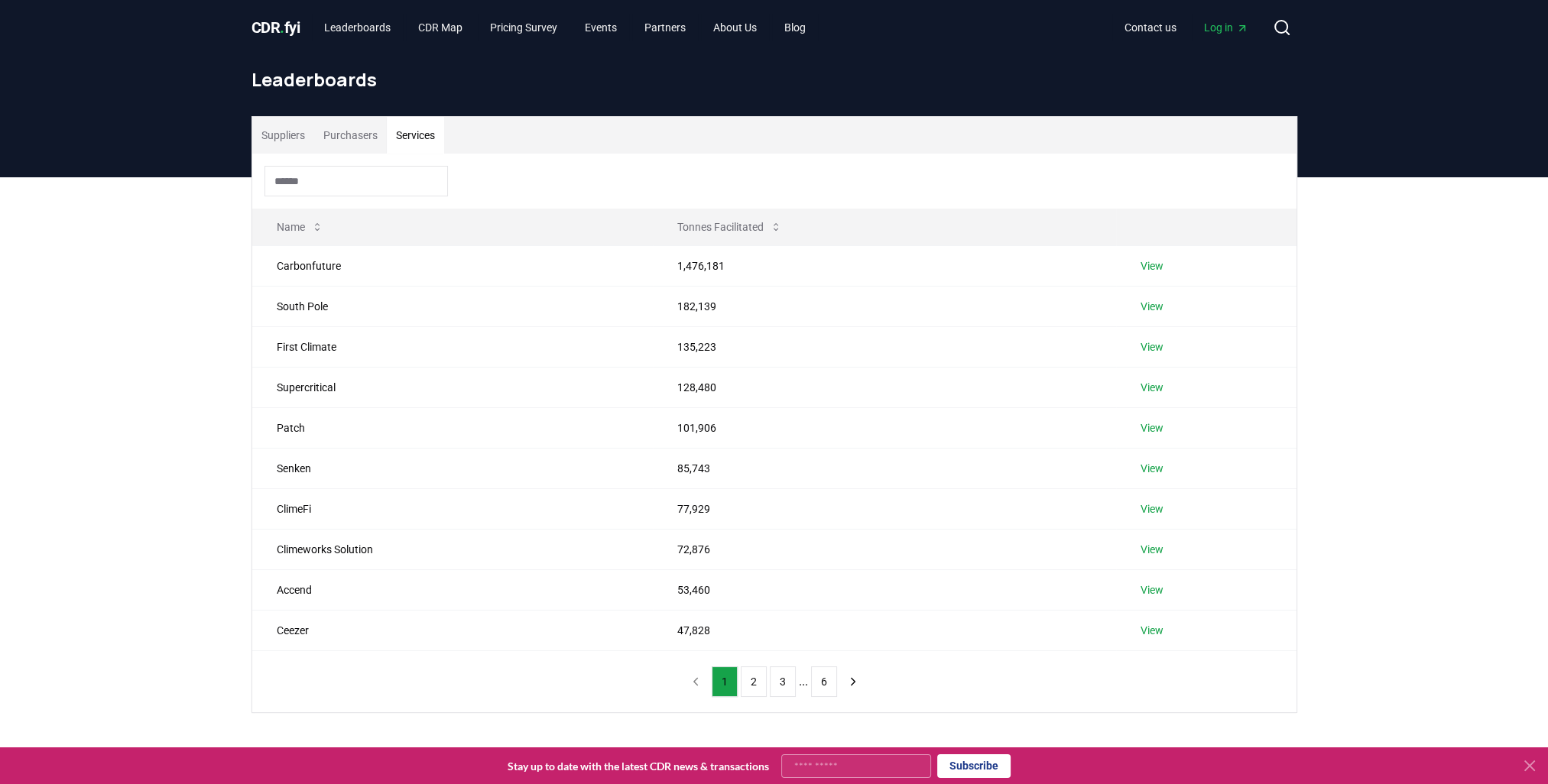
click at [370, 179] on input at bounding box center [356, 181] width 183 height 31
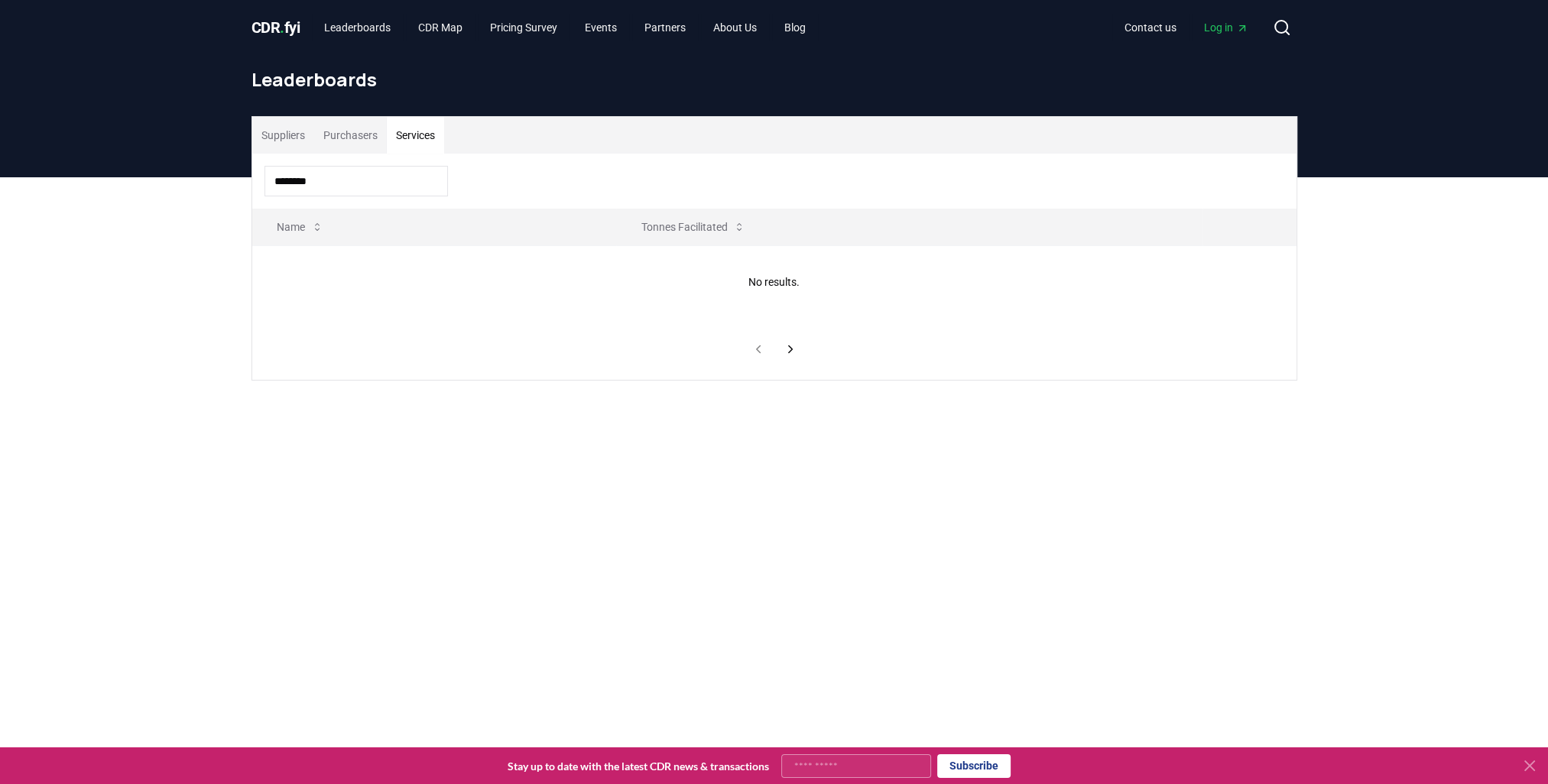
type input "********"
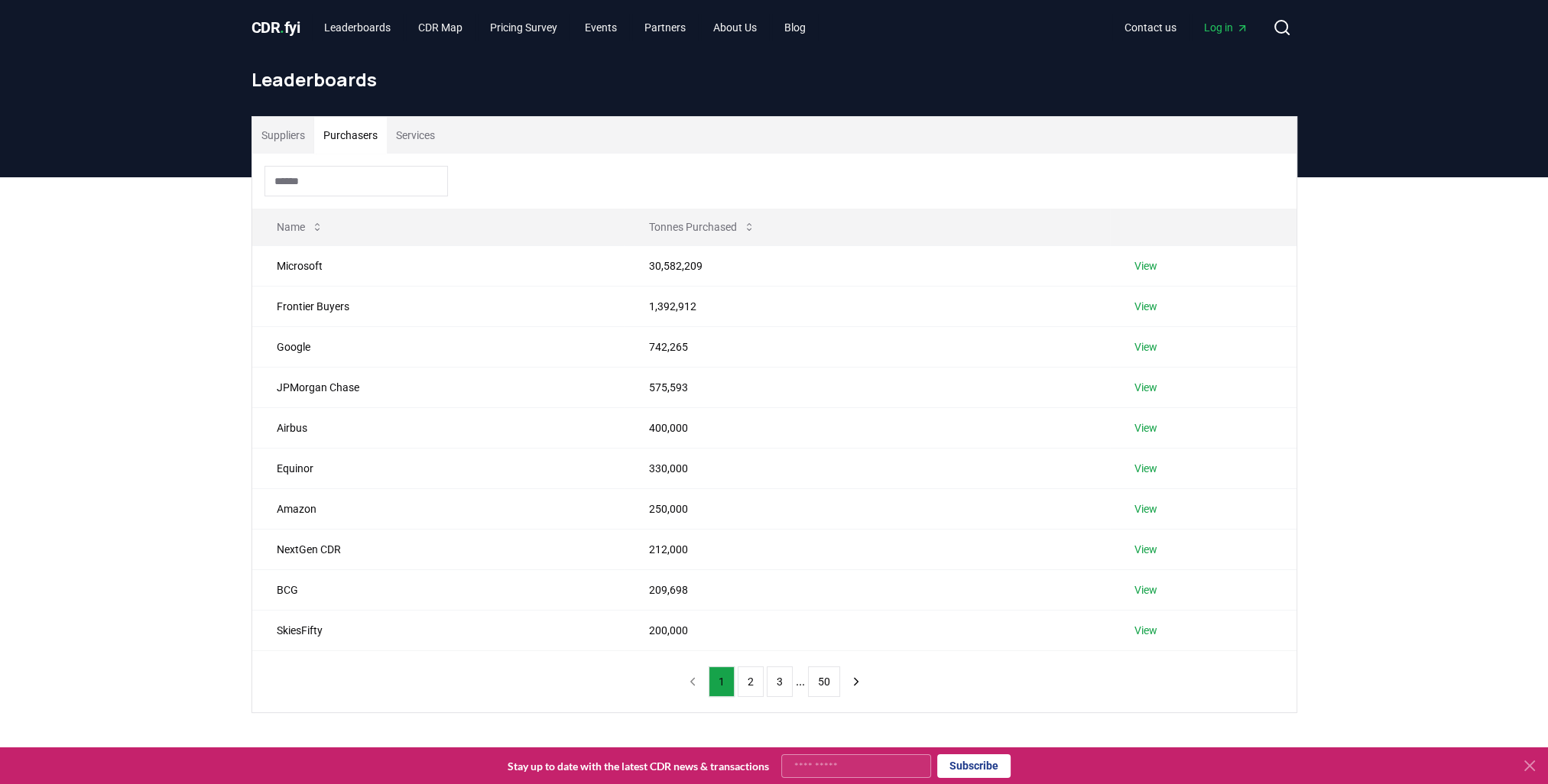
click at [360, 138] on button "Purchasers" at bounding box center [350, 135] width 72 height 37
click at [336, 185] on input at bounding box center [356, 181] width 183 height 31
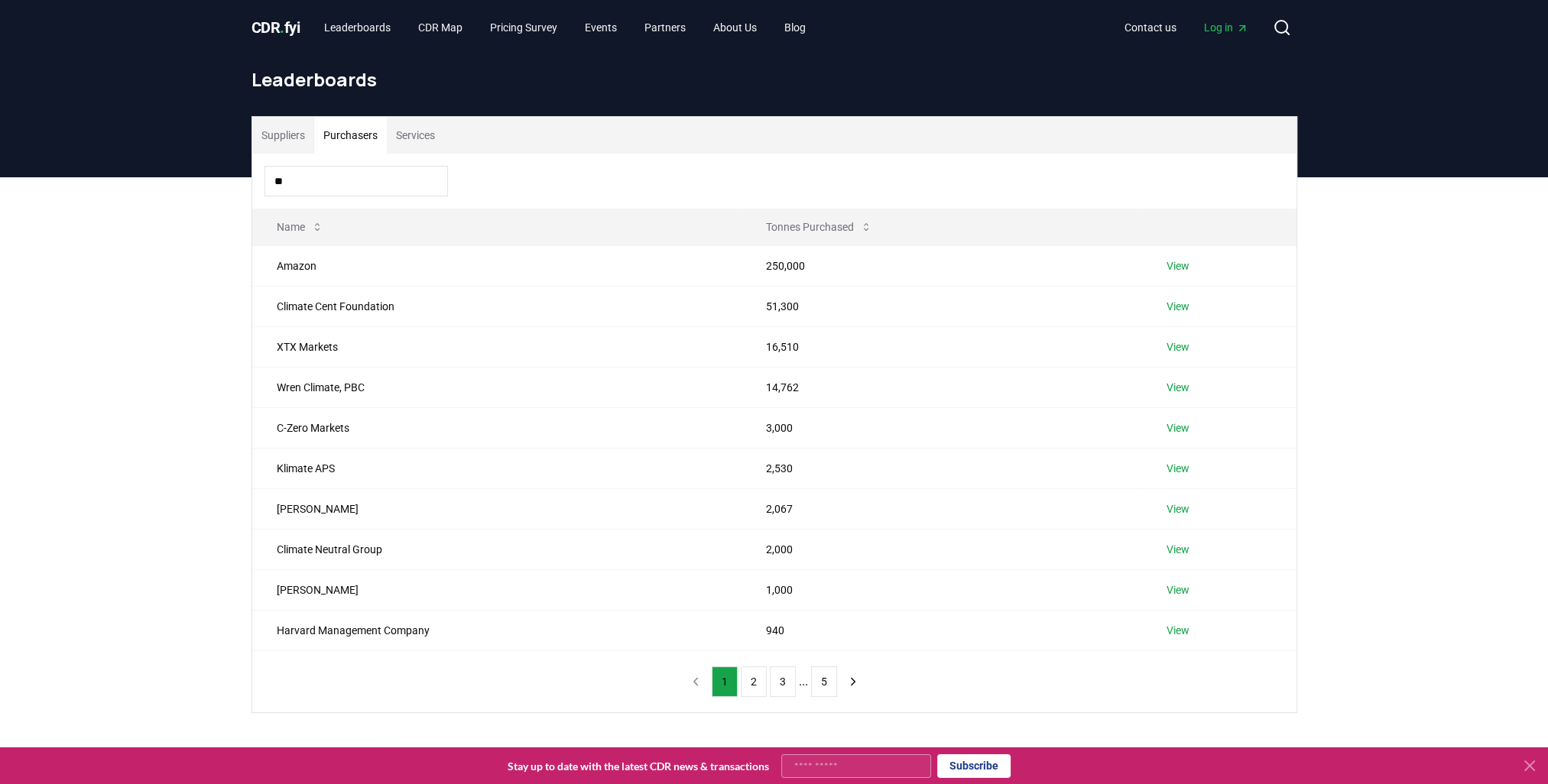
type input "*"
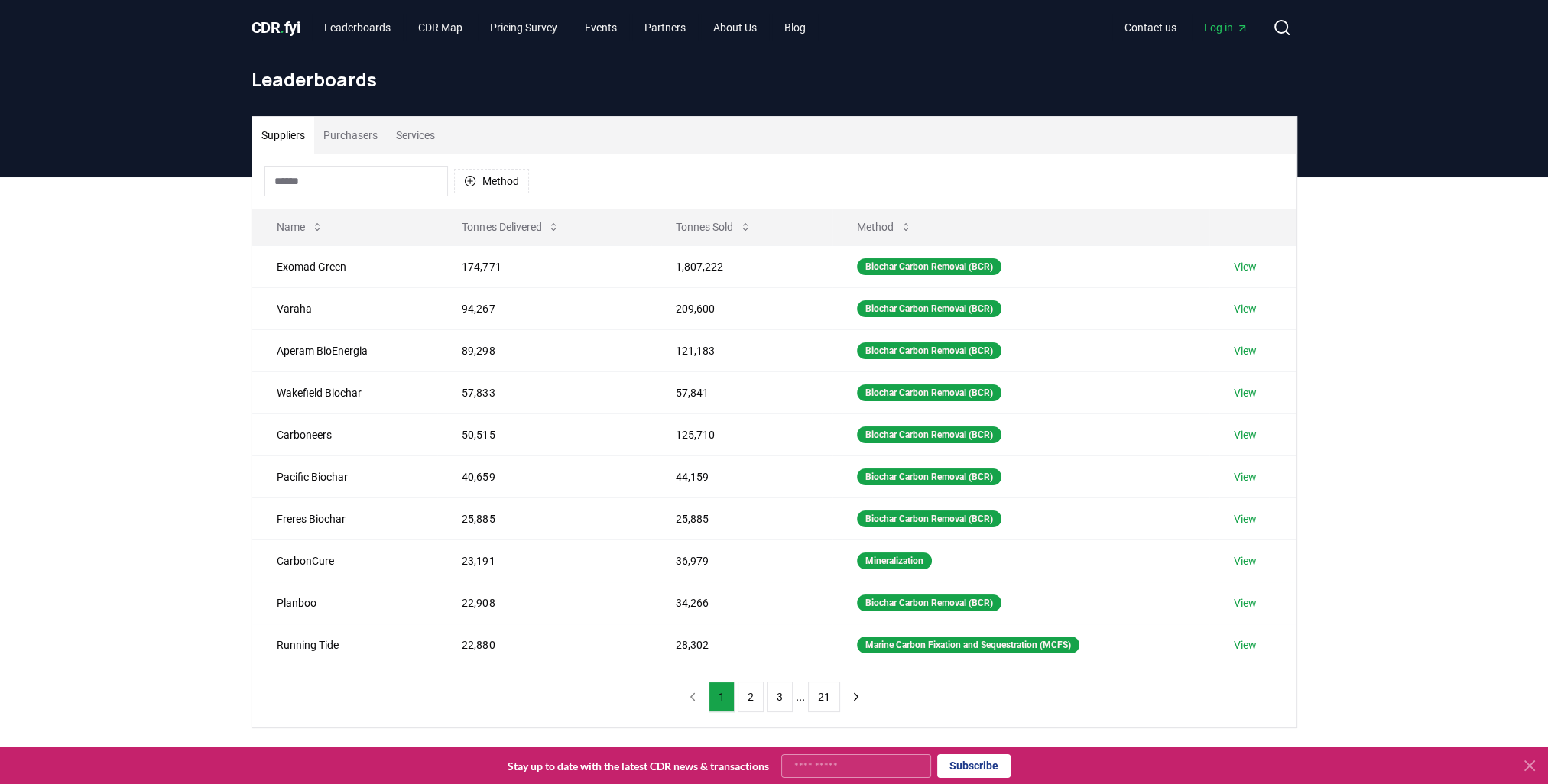
click at [274, 136] on button "Suppliers" at bounding box center [283, 135] width 62 height 37
click at [299, 194] on input at bounding box center [356, 181] width 183 height 31
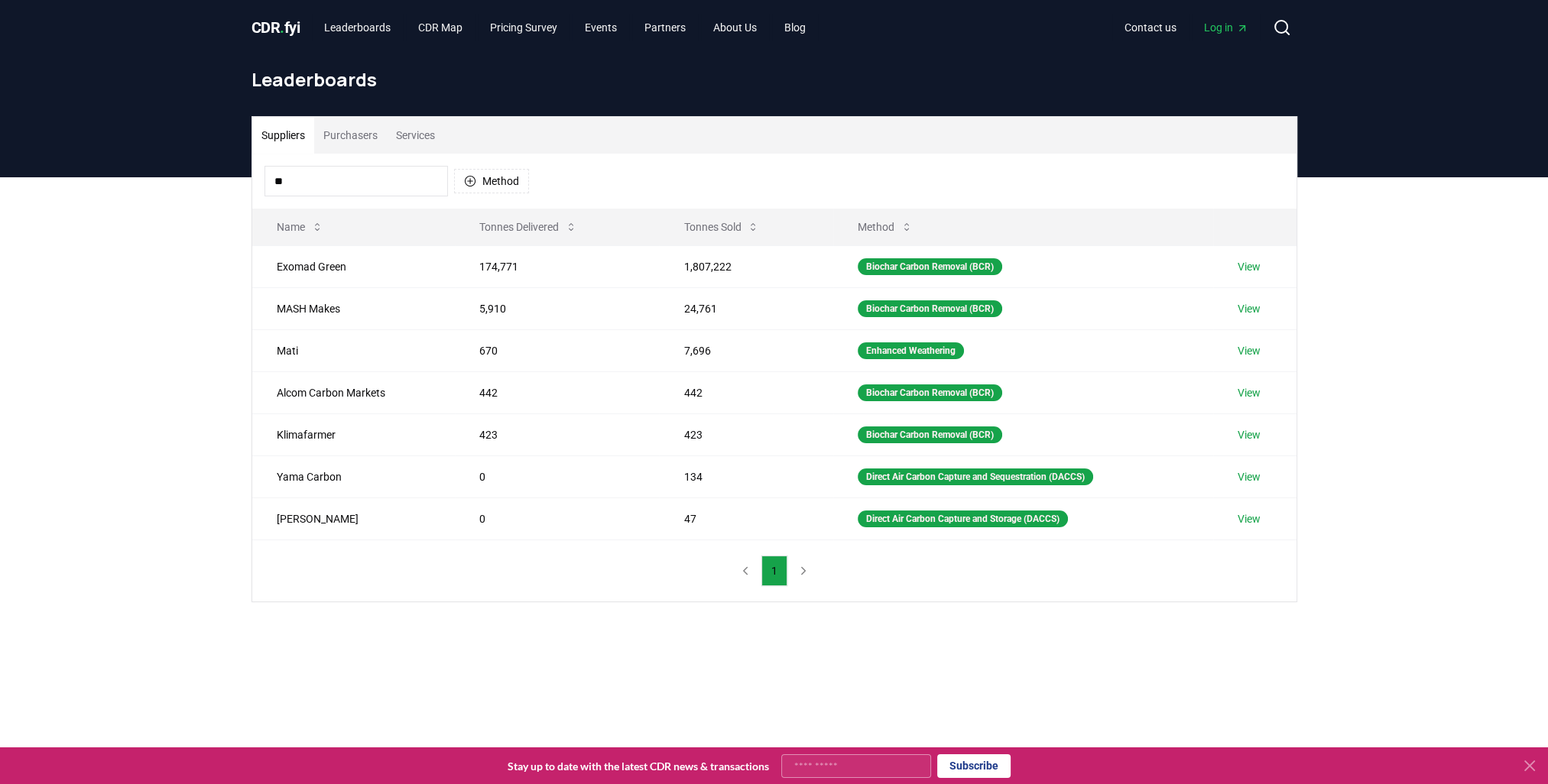
type input "*"
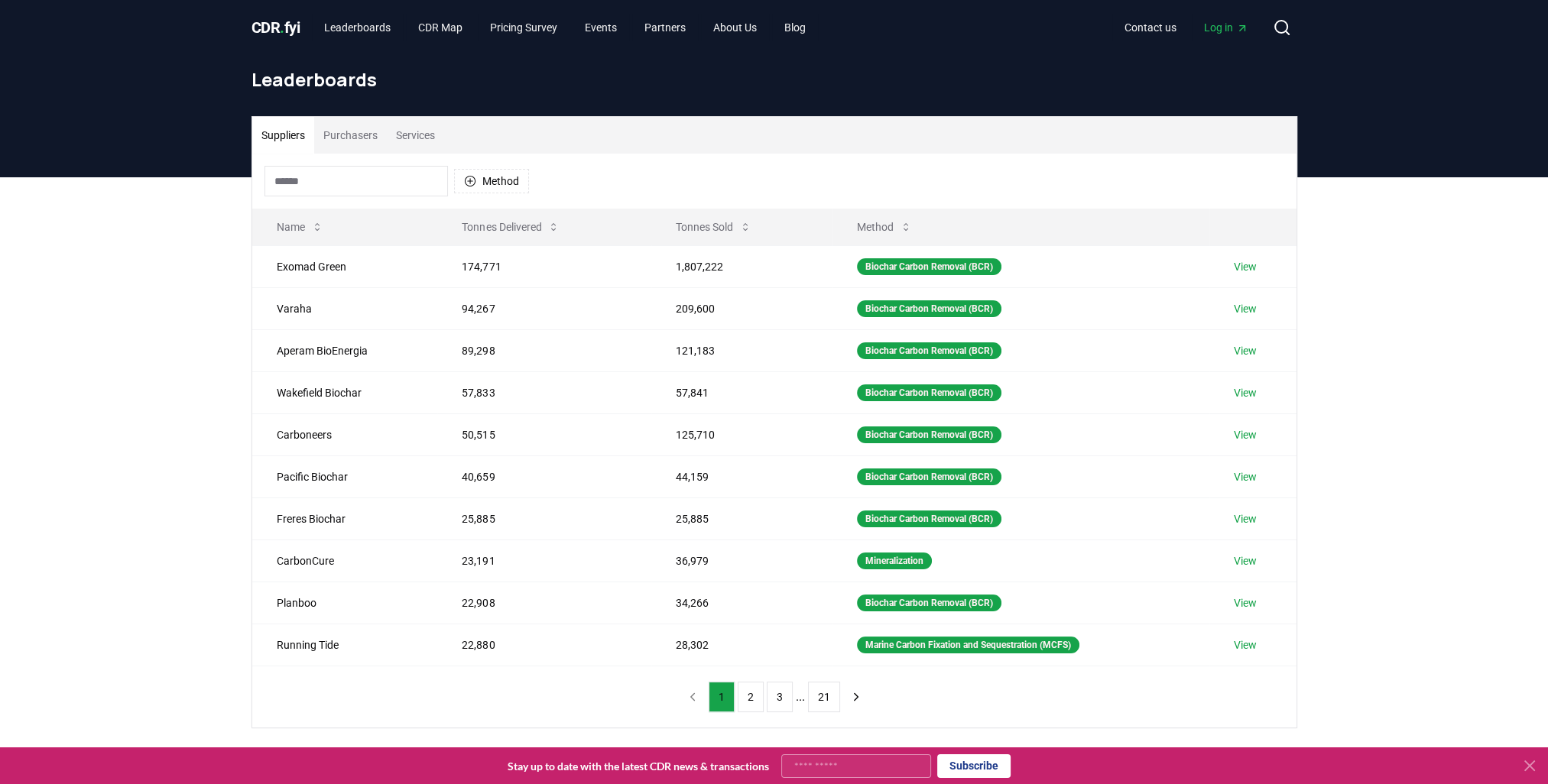
click at [177, 365] on div "Suppliers Purchasers Services Method Name Tonnes Delivered Tonnes Sold Method E…" at bounding box center [774, 484] width 1548 height 612
click at [166, 606] on div "Suppliers Purchasers Services Method Name Tonnes Delivered Tonnes Sold Method E…" at bounding box center [774, 484] width 1548 height 612
